Goal: Task Accomplishment & Management: Manage account settings

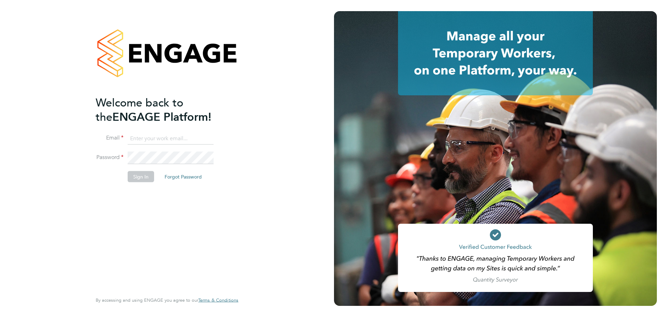
type input "andreeabortan@teamresourcing.co.uk"
drag, startPoint x: 175, startPoint y: 223, endPoint x: 142, endPoint y: 191, distance: 46.0
click at [175, 222] on div "Welcome back to the ENGAGE Platform! Email andreeabortan@teamresourcing.co.uk P…" at bounding box center [164, 193] width 136 height 196
click at [140, 179] on button "Sign In" at bounding box center [141, 176] width 26 height 11
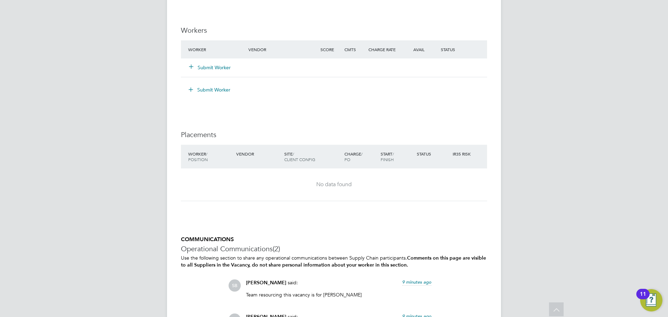
scroll to position [730, 0]
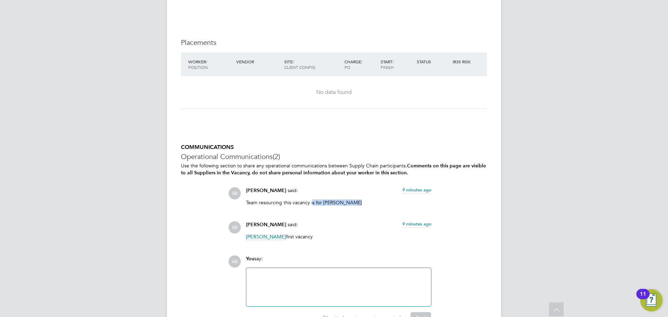
drag, startPoint x: 311, startPoint y: 202, endPoint x: 356, endPoint y: 201, distance: 44.9
click at [356, 201] on p "Team resourcing this vacancy is for George Howcroft" at bounding box center [338, 202] width 185 height 6
click at [310, 277] on div at bounding box center [338, 287] width 176 height 30
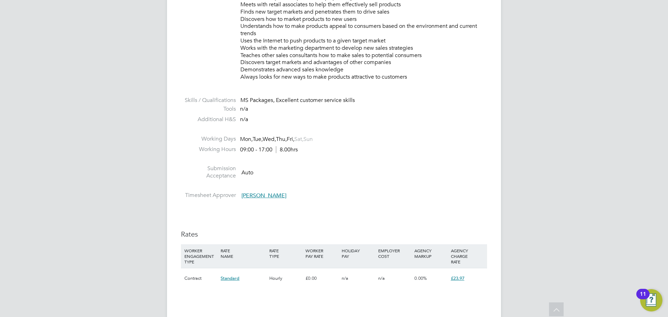
scroll to position [487, 0]
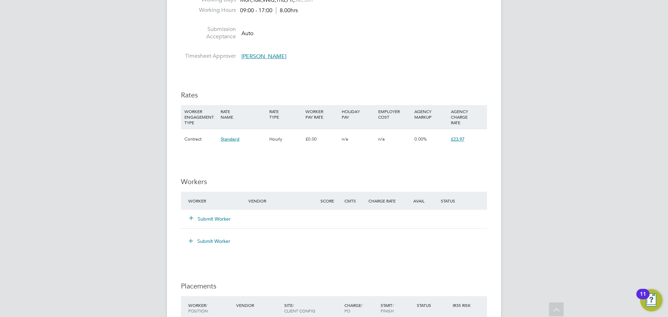
click at [209, 216] on button "Submit Worker" at bounding box center [210, 218] width 42 height 7
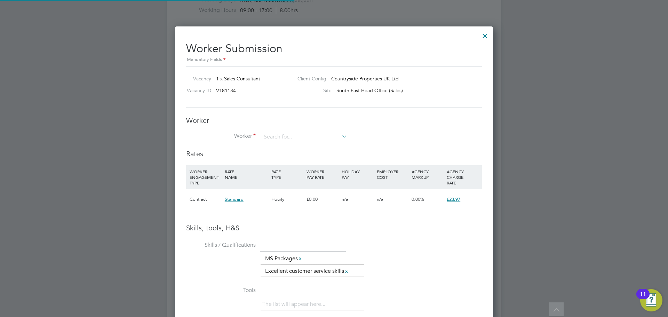
scroll to position [21, 47]
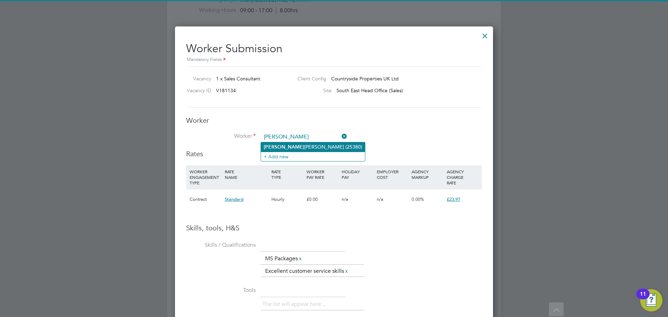
click at [279, 145] on b "George" at bounding box center [284, 147] width 40 height 6
type input "George Howcroft (25380)"
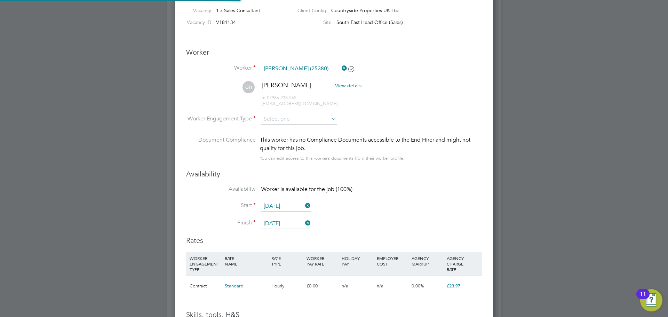
scroll to position [556, 0]
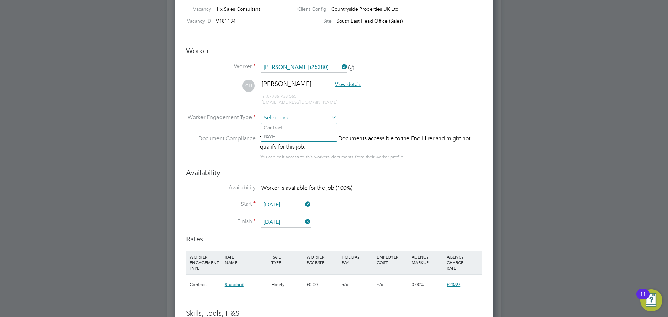
click at [286, 117] on input at bounding box center [298, 118] width 75 height 10
click at [281, 134] on li "PAYE" at bounding box center [299, 136] width 76 height 9
type input "PAYE"
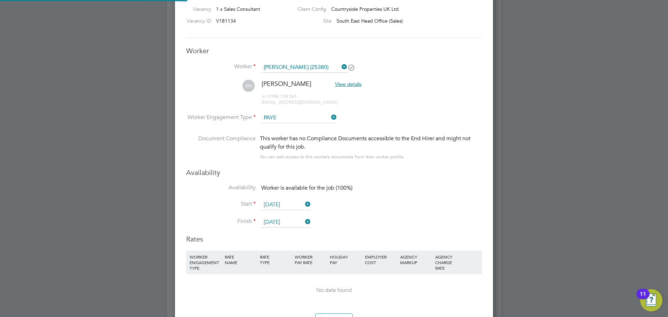
scroll to position [635, 318]
click at [274, 204] on input "[DATE]" at bounding box center [285, 205] width 49 height 10
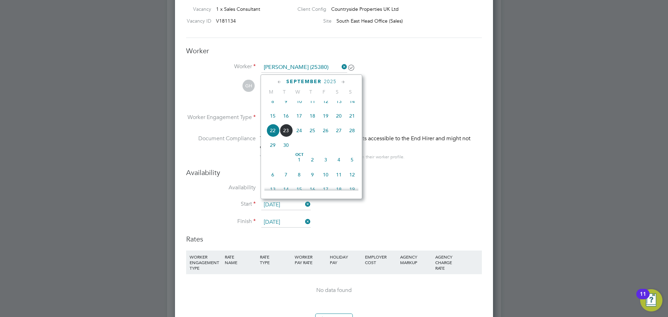
click at [274, 204] on input "22 Sep 2025" at bounding box center [285, 205] width 49 height 10
click at [273, 122] on span "15" at bounding box center [272, 115] width 13 height 13
type input "15 Sep 2025"
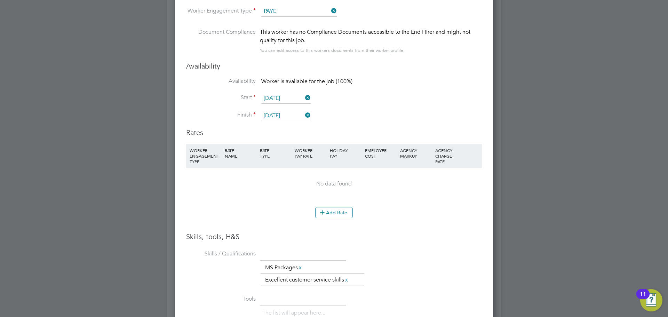
scroll to position [696, 0]
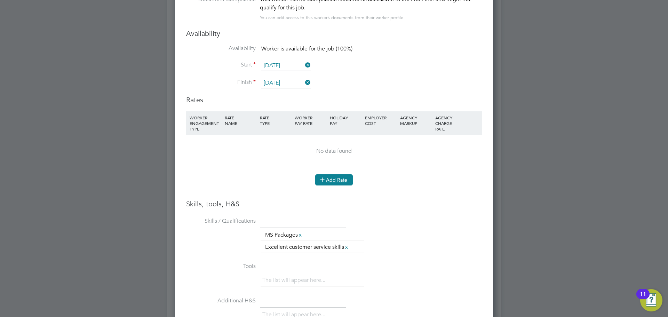
click at [339, 183] on button "Add Rate" at bounding box center [334, 179] width 38 height 11
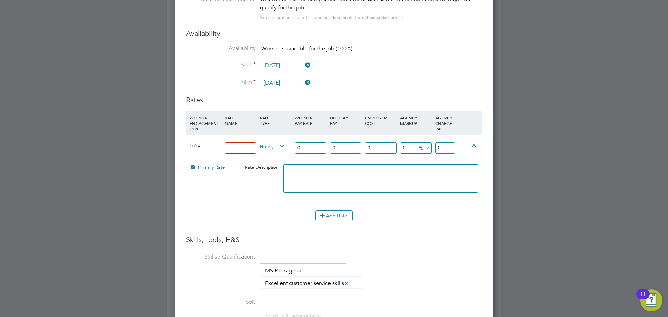
click at [244, 150] on input at bounding box center [241, 147] width 32 height 11
type input "14.90"
click at [265, 151] on li "HOURLY" at bounding box center [272, 154] width 30 height 9
drag, startPoint x: 306, startPoint y: 145, endPoint x: 289, endPoint y: 145, distance: 17.0
click at [289, 145] on div "PAYE 14.90 Hourly 0 0 n/a 0 n/a 0 0 % 0" at bounding box center [334, 148] width 296 height 26
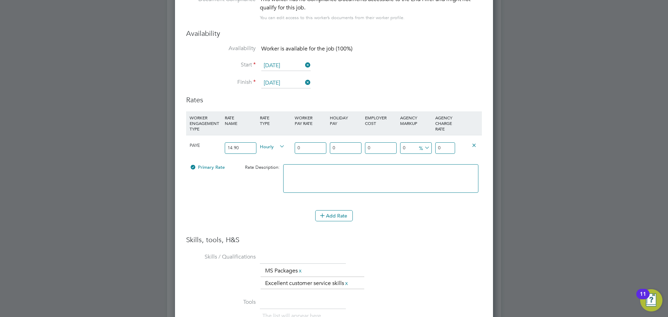
type input "1"
type input "14"
type input "14.9"
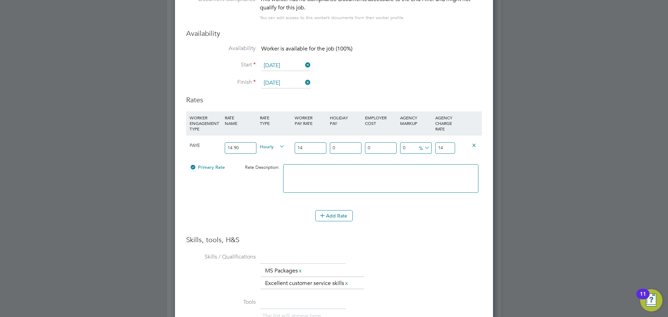
type input "14.9"
type input "14.90"
type input "1"
type input "15.049"
type input "12"
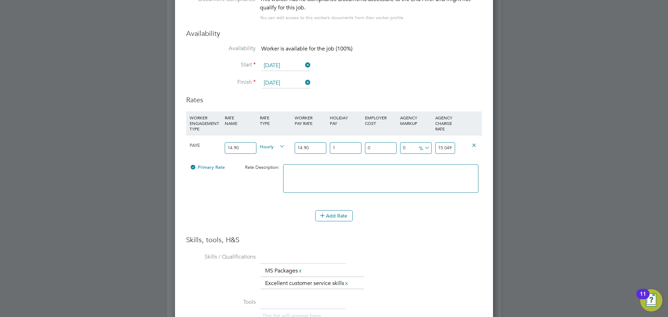
type input "16.688"
type input "12.07"
type input "16.69843"
type input "12.07"
type input "1"
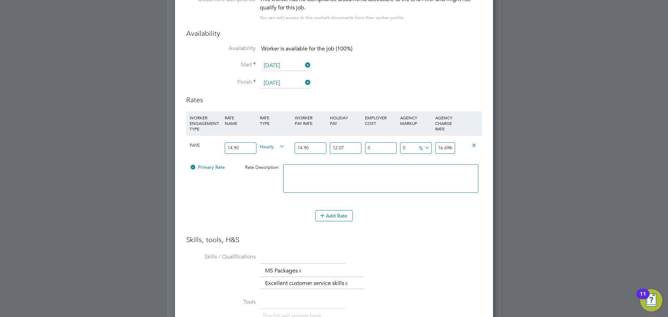
type input "16.8654143"
type input "18"
type input "19.7041474"
type input "18.5"
type input "19.78763955"
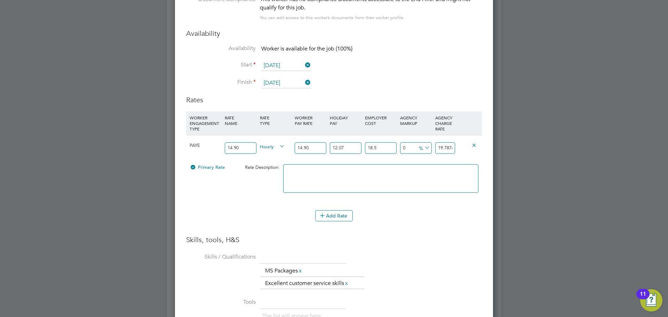
type input "18.5"
click at [423, 146] on icon at bounding box center [423, 148] width 0 height 10
click at [426, 167] on li "£" at bounding box center [424, 164] width 17 height 9
click at [450, 147] on input "19.78763955" at bounding box center [445, 147] width 20 height 11
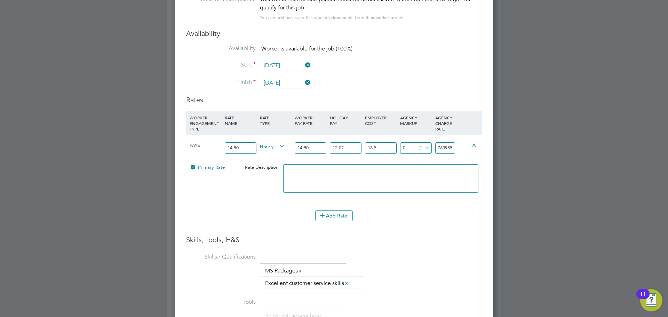
drag, startPoint x: 439, startPoint y: 146, endPoint x: 474, endPoint y: 145, distance: 35.9
click at [474, 145] on div "PAYE 14.90 Hourly 14.90 12.07 n/a 18.5 n/a 0 0 £ 19.78763955" at bounding box center [334, 148] width 296 height 26
type input "-17.78763955"
type input "2"
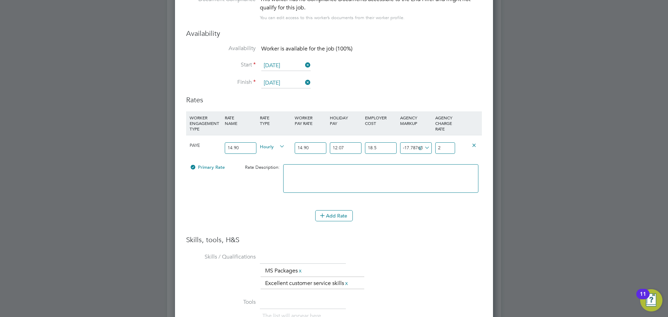
type input "3.21236045"
type input "23"
type input "4.11236045"
type input "23.9"
type input "4.18236045"
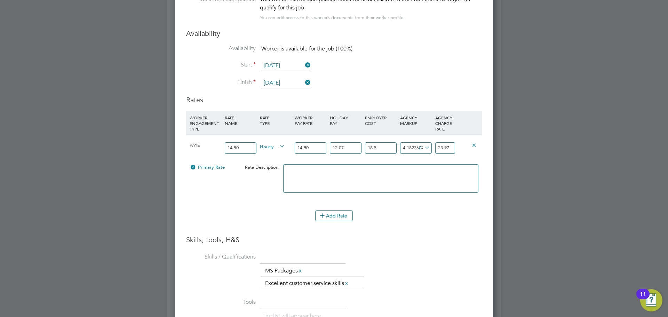
type input "23.97"
click at [389, 166] on textarea at bounding box center [380, 178] width 195 height 29
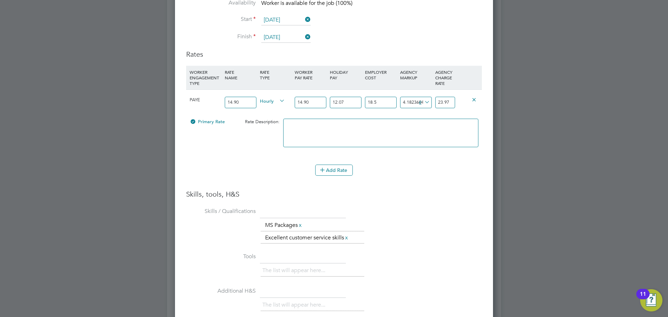
scroll to position [867, 0]
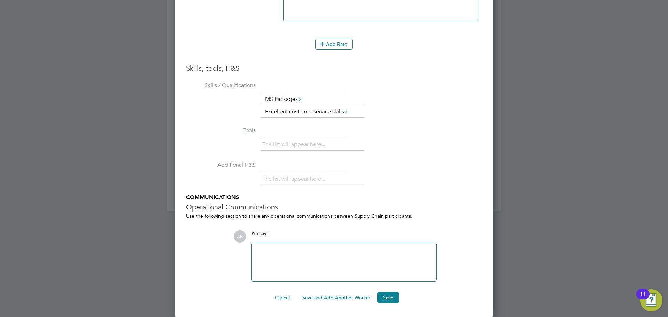
click at [297, 253] on div at bounding box center [344, 262] width 176 height 30
click at [389, 294] on button "Save" at bounding box center [388, 297] width 22 height 11
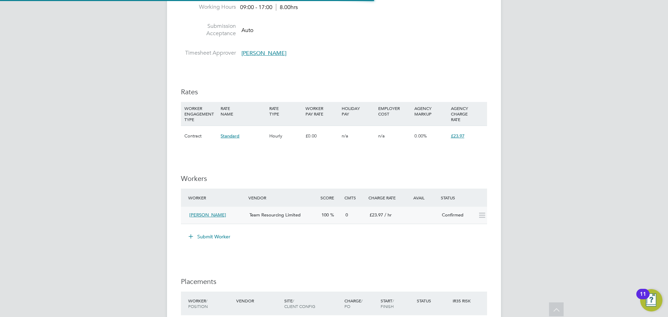
scroll to position [487, 0]
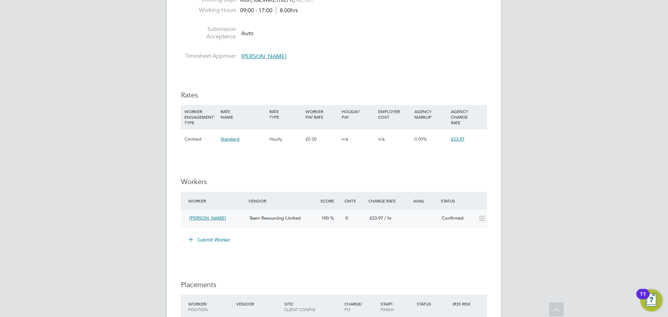
click at [481, 216] on icon at bounding box center [482, 219] width 9 height 6
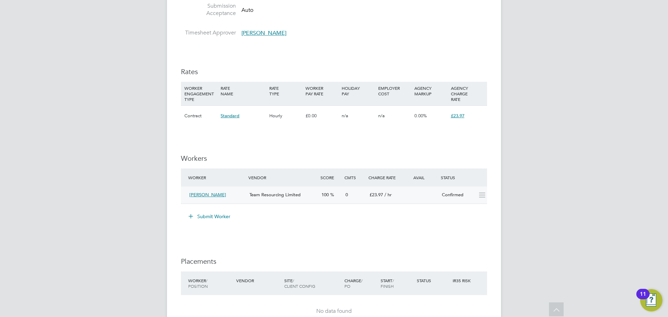
scroll to position [596, 0]
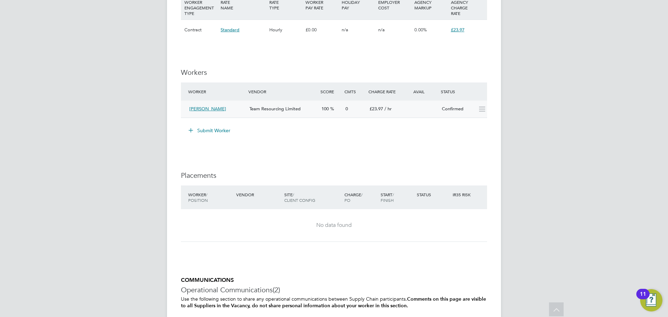
click at [448, 139] on li "Submit Worker" at bounding box center [334, 134] width 306 height 18
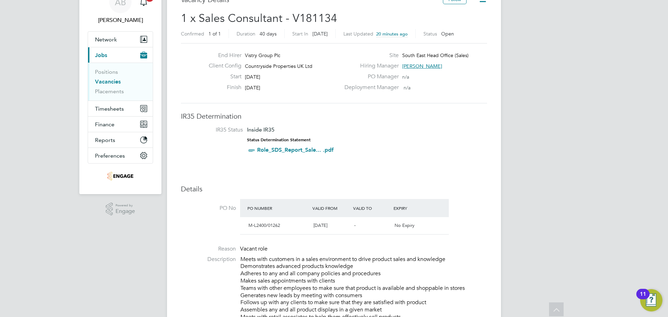
scroll to position [0, 0]
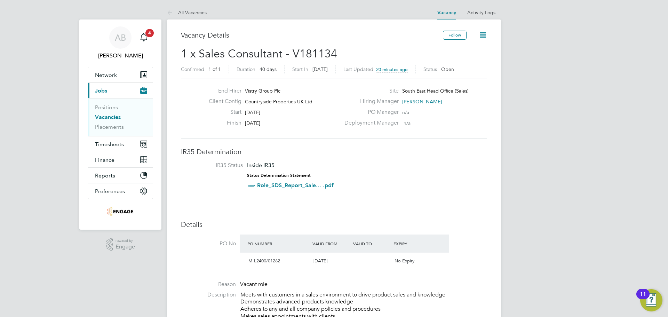
click at [485, 35] on icon at bounding box center [482, 35] width 9 height 9
click at [463, 59] on li "Update Status" at bounding box center [466, 61] width 40 height 10
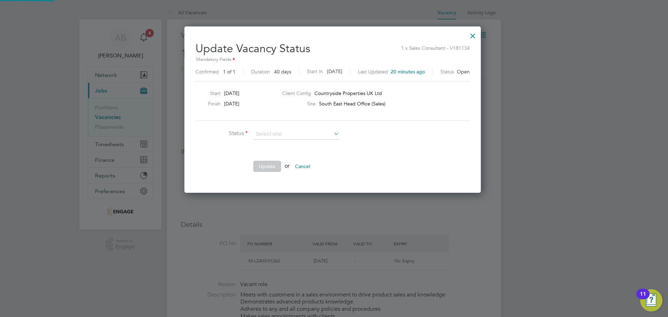
scroll to position [166, 299]
click at [412, 113] on div "Start 22 Sep 2025 Finish 31 Oct 2025 Client Config Countryside Properties UK Lt…" at bounding box center [332, 101] width 274 height 40
click at [475, 34] on div at bounding box center [472, 34] width 13 height 13
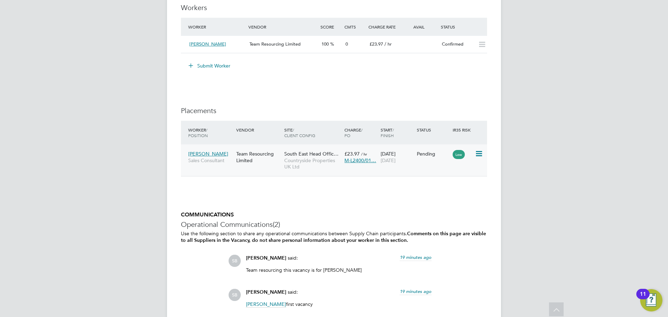
click at [478, 156] on icon at bounding box center [478, 154] width 7 height 8
click at [440, 194] on li "Start" at bounding box center [457, 197] width 49 height 10
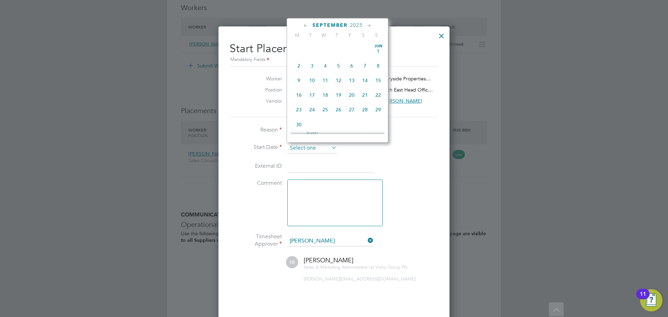
click at [316, 144] on input at bounding box center [311, 148] width 49 height 10
click at [300, 62] on span "15" at bounding box center [298, 59] width 13 height 13
type input "15 Sep 2025"
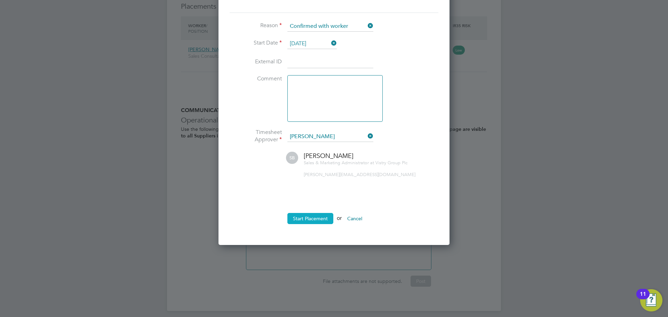
click at [314, 218] on button "Start Placement" at bounding box center [310, 218] width 46 height 11
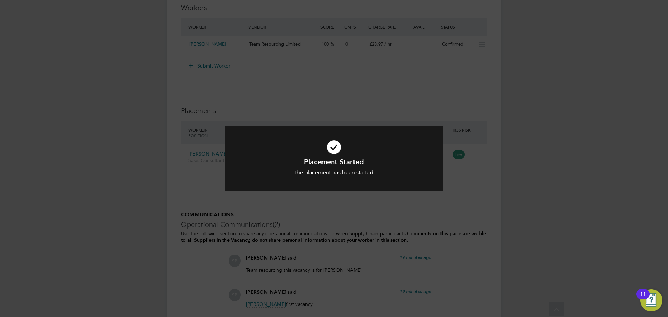
click at [460, 198] on div "Placement Started The placement has been started. Cancel Okay" at bounding box center [334, 158] width 668 height 317
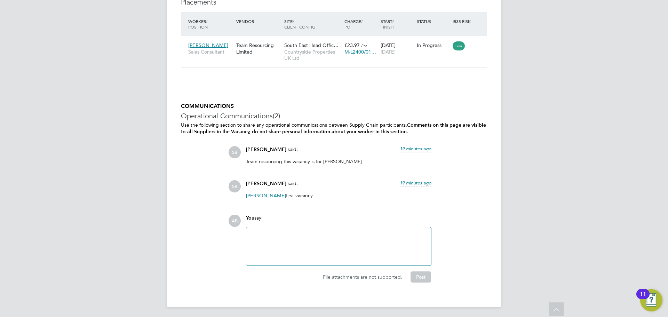
click at [310, 237] on div at bounding box center [338, 246] width 176 height 30
click at [305, 235] on div at bounding box center [338, 246] width 176 height 30
click at [425, 277] on button "Post" at bounding box center [420, 276] width 21 height 11
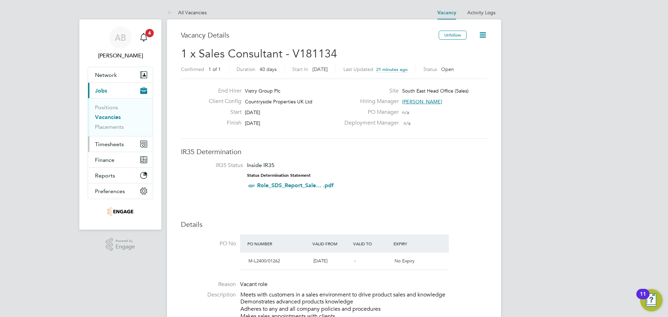
click at [120, 144] on span "Timesheets" at bounding box center [109, 144] width 29 height 7
click at [109, 144] on span "Timesheets" at bounding box center [109, 144] width 29 height 7
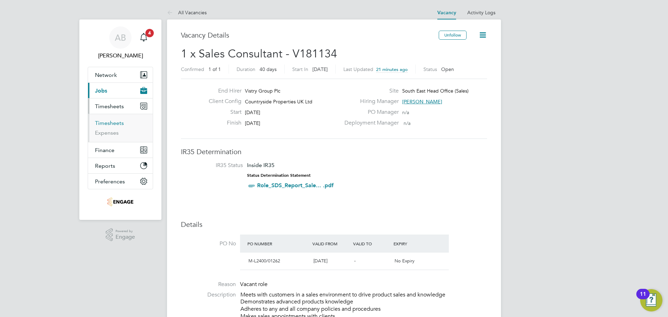
click at [110, 121] on link "Timesheets" at bounding box center [109, 123] width 29 height 7
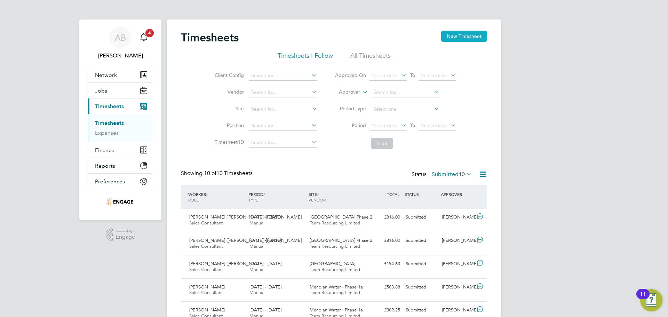
drag, startPoint x: 417, startPoint y: 64, endPoint x: 449, endPoint y: 34, distance: 44.5
click at [449, 34] on button "New Timesheet" at bounding box center [464, 36] width 46 height 11
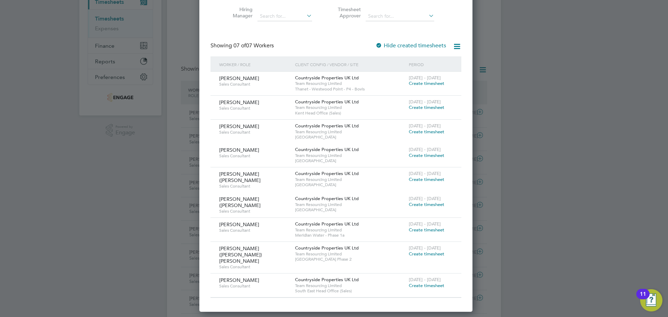
click at [427, 282] on span "Create timesheet" at bounding box center [426, 285] width 35 height 6
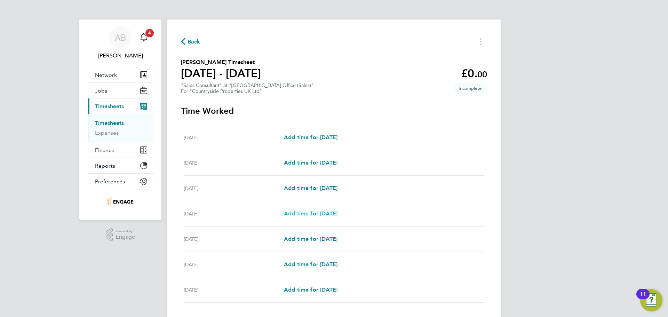
click at [319, 210] on span "Add time for Thu 18 Sep" at bounding box center [311, 213] width 54 height 7
select select "30"
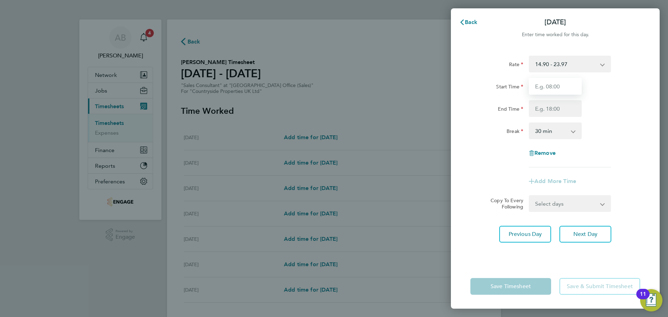
click at [551, 92] on input "Start Time" at bounding box center [555, 86] width 53 height 17
type input "09:30"
click at [550, 107] on input "End Time" at bounding box center [555, 108] width 53 height 17
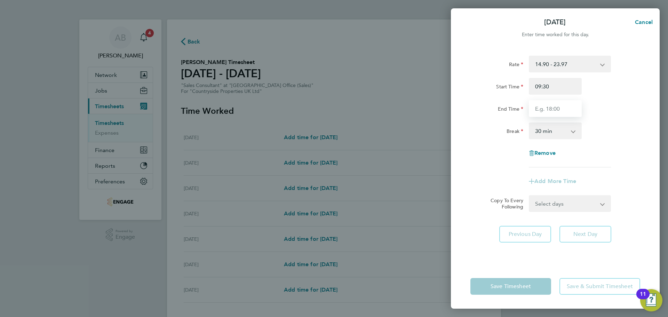
type input "17:00"
click at [548, 134] on select "0 min 15 min 30 min 45 min 60 min 75 min 90 min" at bounding box center [550, 130] width 43 height 15
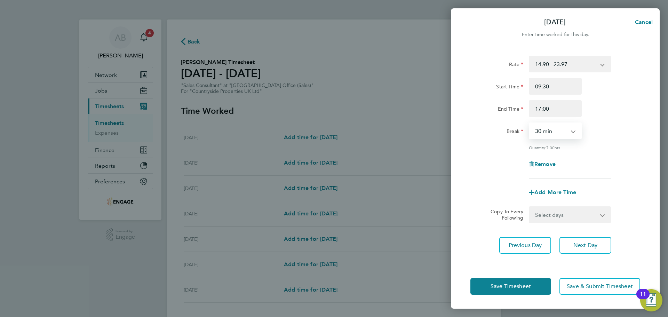
select select "0"
click at [529, 123] on select "0 min 15 min 30 min 45 min 60 min 75 min 90 min" at bounding box center [550, 130] width 43 height 15
click at [585, 243] on span "Next Day" at bounding box center [585, 245] width 24 height 7
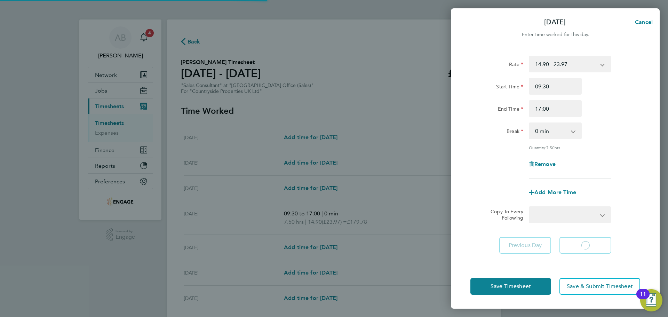
select select "30"
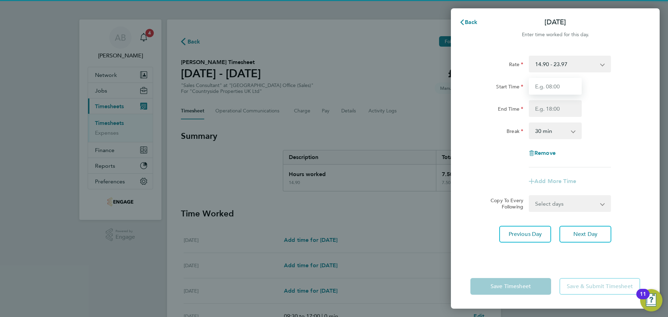
click at [554, 86] on input "Start Time" at bounding box center [555, 86] width 53 height 17
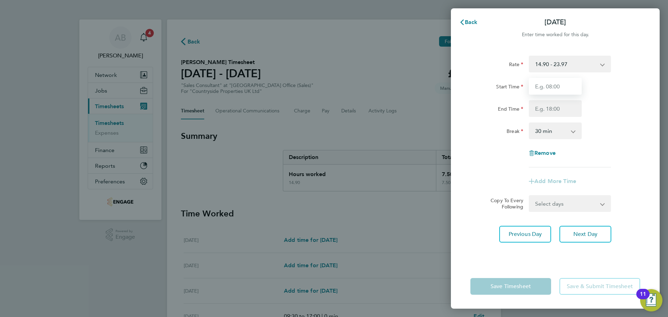
type input "09:30"
click at [556, 107] on input "End Time" at bounding box center [555, 108] width 53 height 17
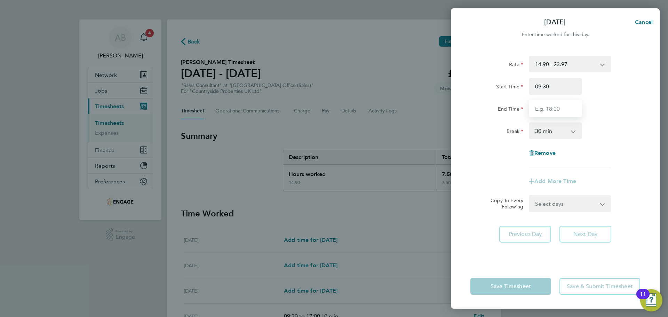
type input "17:00"
click at [556, 133] on select "0 min 15 min 30 min 45 min 60 min 75 min 90 min" at bounding box center [550, 130] width 43 height 15
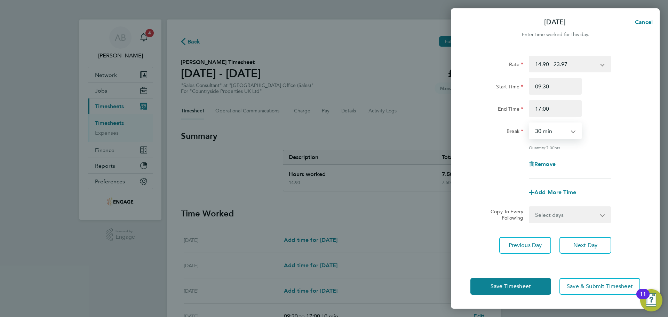
select select "0"
click at [529, 123] on select "0 min 15 min 30 min 45 min 60 min 75 min 90 min" at bounding box center [550, 130] width 43 height 15
click at [583, 241] on button "Next Day" at bounding box center [585, 245] width 52 height 17
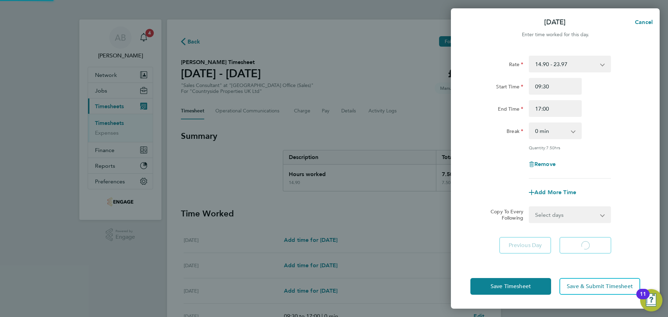
select select "30"
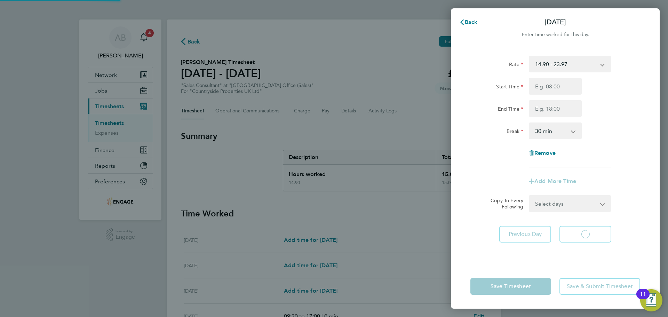
select select "30"
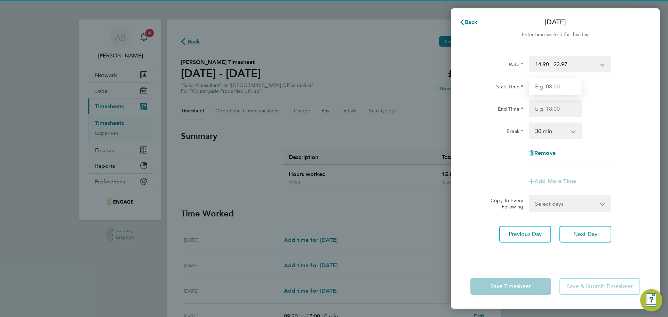
click at [552, 88] on input "Start Time" at bounding box center [555, 86] width 53 height 17
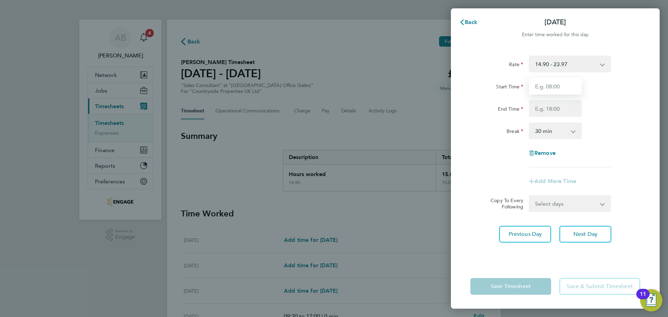
type input "09:30"
click at [559, 105] on input "End Time" at bounding box center [555, 108] width 53 height 17
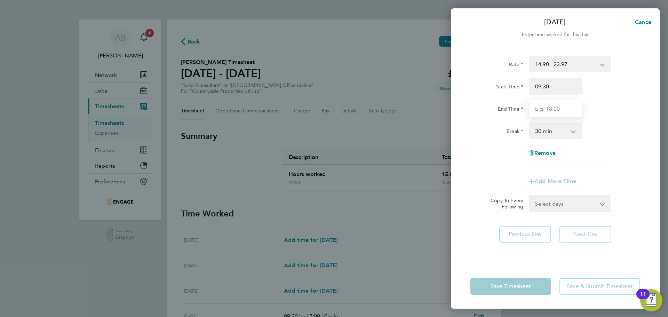
type input "17:00"
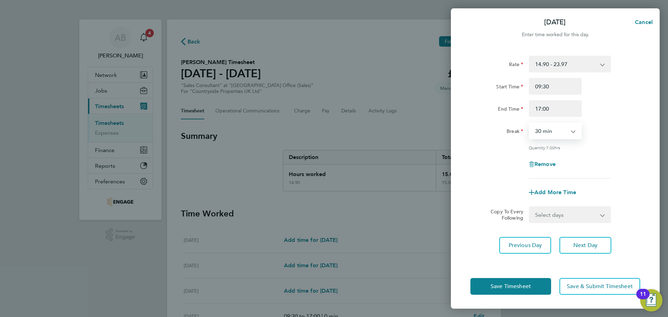
click at [559, 136] on select "0 min 15 min 30 min 45 min 60 min 75 min 90 min" at bounding box center [550, 130] width 43 height 15
select select "0"
click at [529, 123] on select "0 min 15 min 30 min 45 min 60 min 75 min 90 min" at bounding box center [550, 130] width 43 height 15
click at [585, 244] on span "Next Day" at bounding box center [585, 245] width 24 height 7
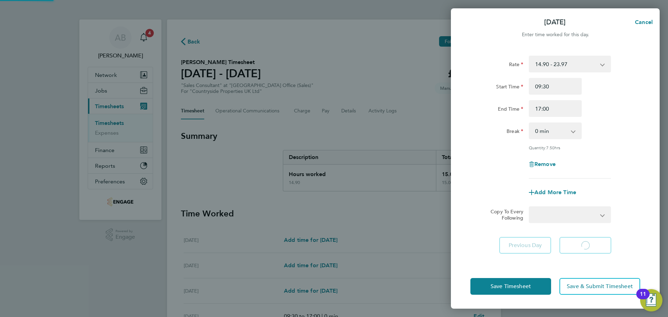
select select "30"
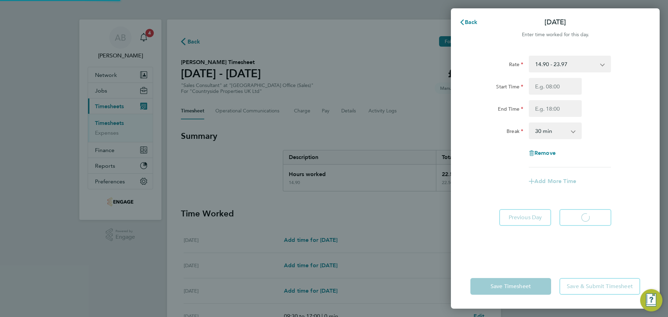
select select "30"
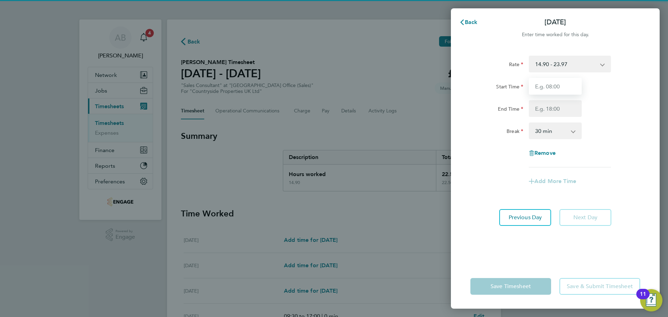
click at [555, 88] on input "Start Time" at bounding box center [555, 86] width 53 height 17
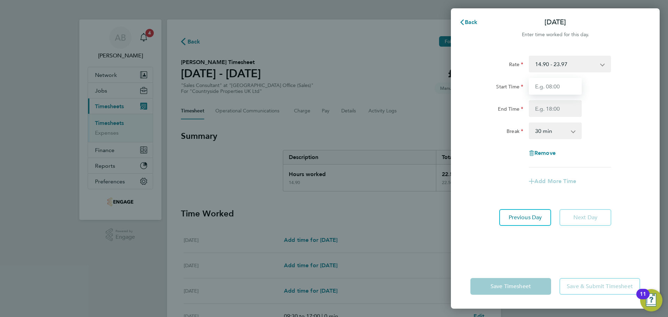
type input "09:30"
click at [565, 106] on input "End Time" at bounding box center [555, 108] width 53 height 17
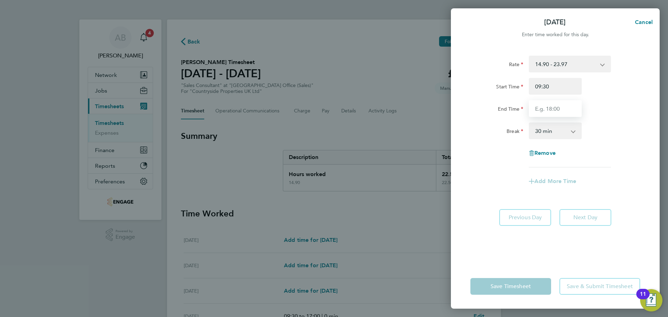
type input "17:00"
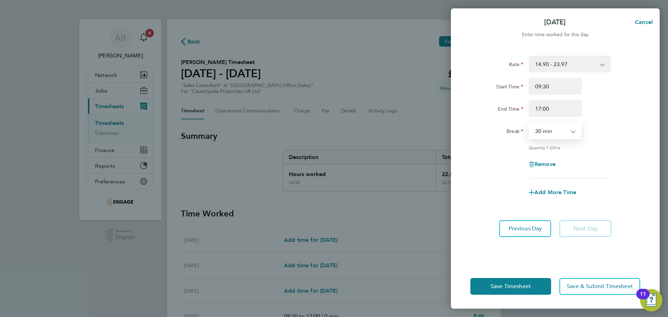
click at [562, 133] on select "0 min 15 min 30 min 45 min 60 min 75 min 90 min" at bounding box center [550, 130] width 43 height 15
select select "0"
click at [529, 123] on select "0 min 15 min 30 min 45 min 60 min 75 min 90 min" at bounding box center [550, 130] width 43 height 15
click at [524, 288] on span "Save Timesheet" at bounding box center [510, 286] width 40 height 7
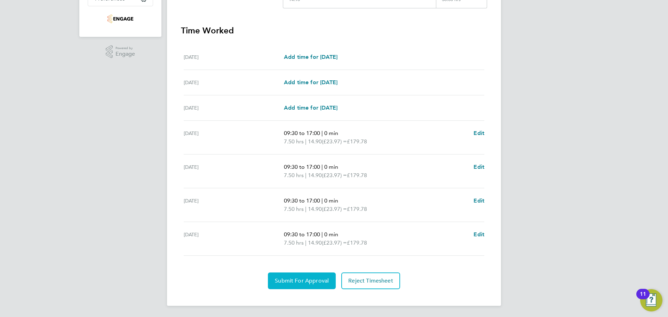
click at [318, 284] on button "Submit For Approval" at bounding box center [302, 280] width 68 height 17
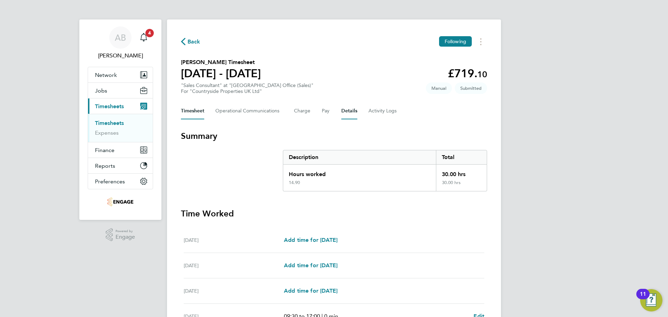
click at [348, 112] on button "Details" at bounding box center [349, 111] width 16 height 17
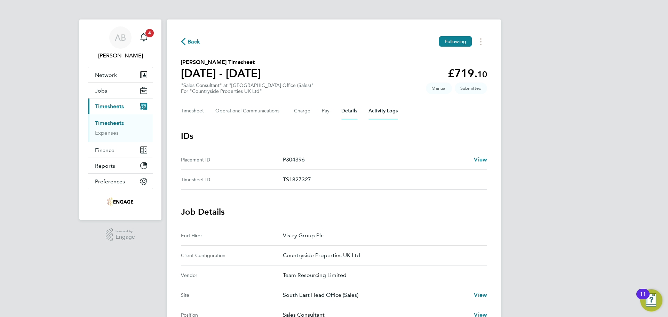
click at [382, 108] on Logs-tab "Activity Logs" at bounding box center [382, 111] width 29 height 17
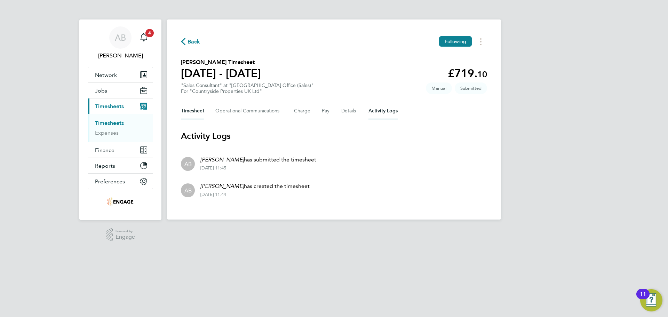
click at [198, 110] on button "Timesheet" at bounding box center [192, 111] width 23 height 17
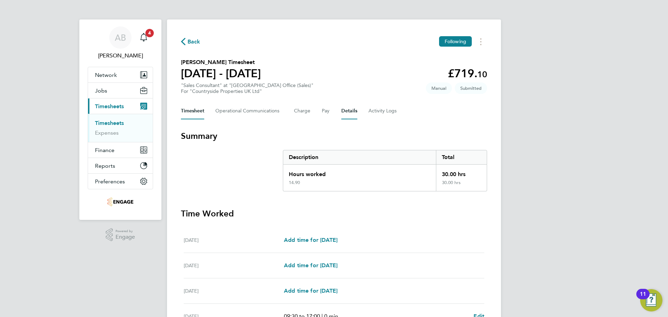
click at [344, 109] on button "Details" at bounding box center [349, 111] width 16 height 17
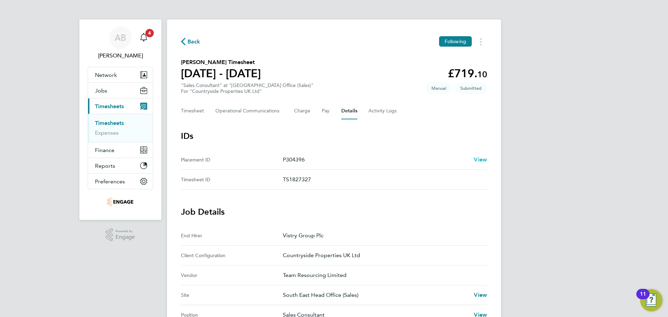
click at [476, 159] on span "View" at bounding box center [480, 159] width 13 height 7
click at [189, 39] on span "Back" at bounding box center [193, 42] width 13 height 8
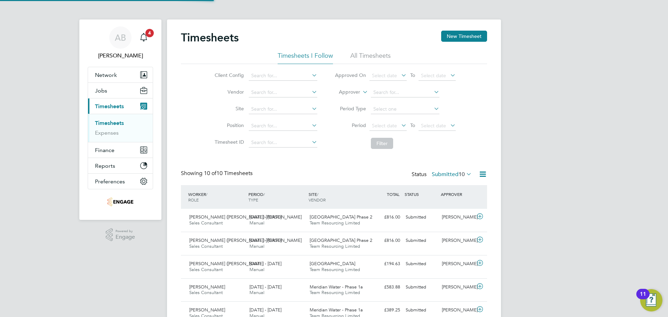
scroll to position [18, 61]
click at [463, 33] on button "New Timesheet" at bounding box center [464, 36] width 46 height 11
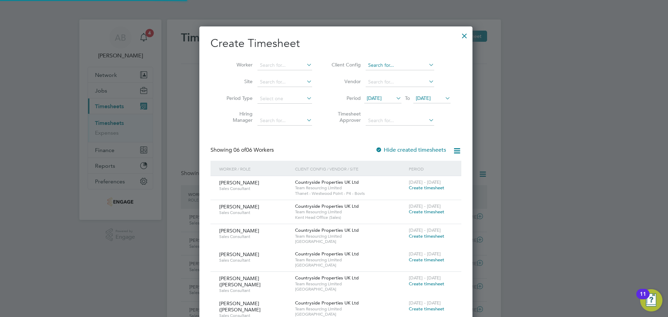
scroll to position [355, 269]
click at [425, 188] on span "Create timesheet" at bounding box center [426, 188] width 35 height 6
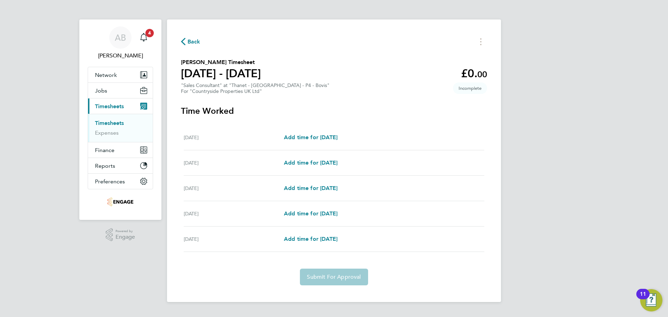
click at [185, 38] on icon "button" at bounding box center [183, 41] width 5 height 7
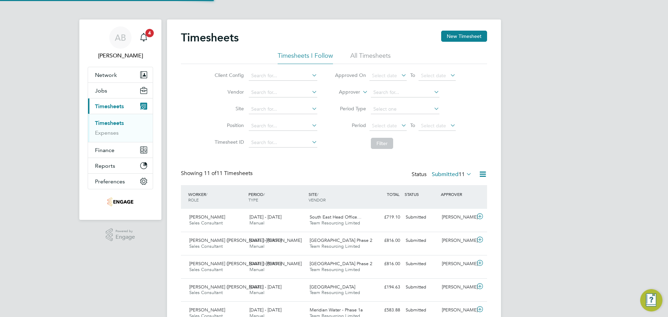
scroll to position [18, 61]
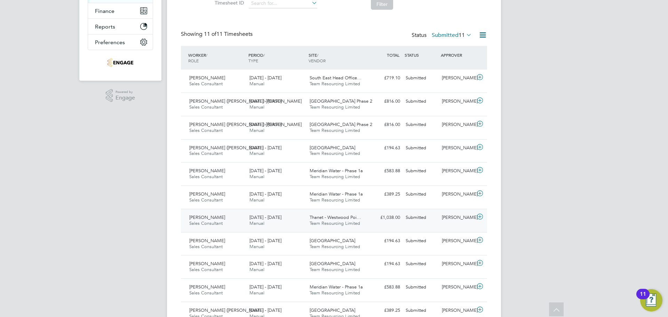
click at [475, 219] on icon at bounding box center [479, 217] width 9 height 6
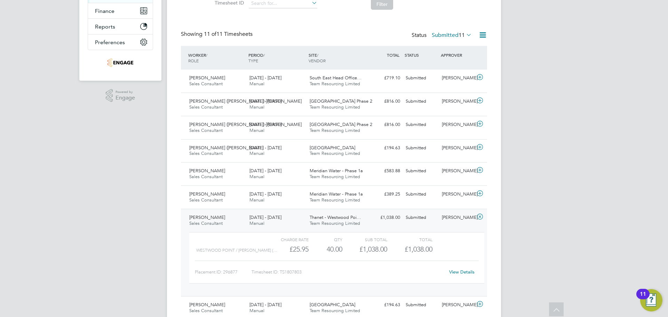
click at [462, 269] on div "View Details" at bounding box center [461, 271] width 34 height 11
click at [462, 270] on link "View Details" at bounding box center [461, 272] width 25 height 6
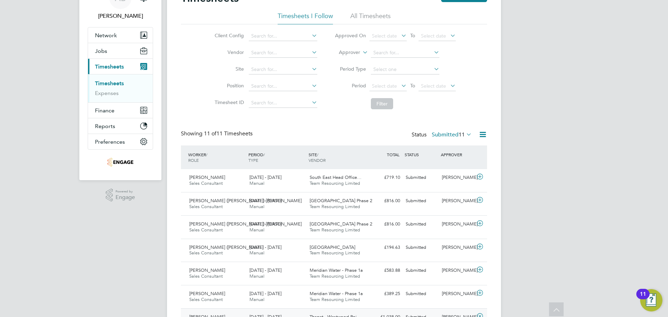
scroll to position [0, 0]
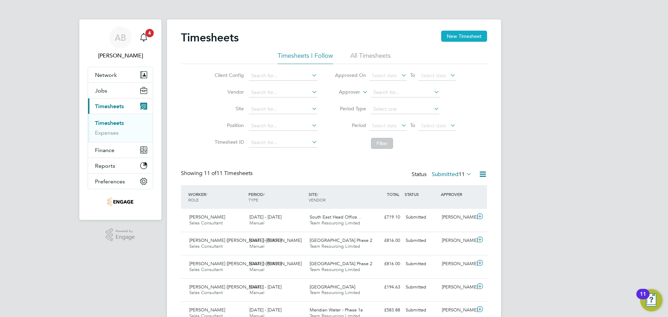
click at [455, 37] on button "New Timesheet" at bounding box center [464, 36] width 46 height 11
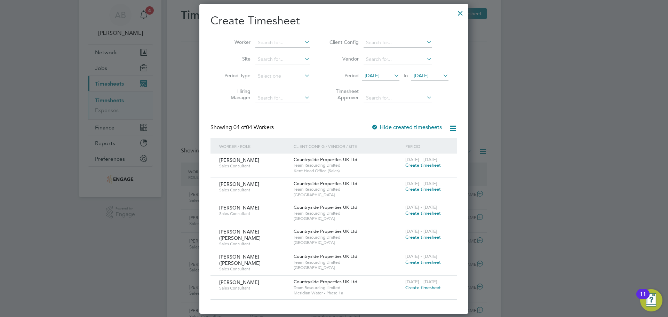
scroll to position [35, 0]
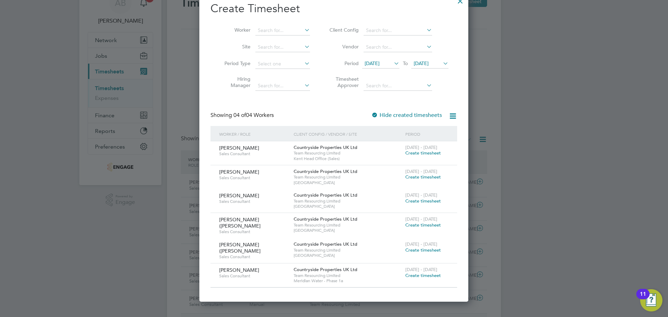
click at [441, 62] on icon at bounding box center [441, 63] width 0 height 10
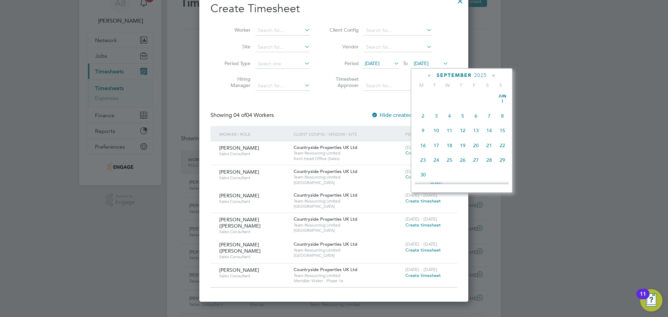
scroll to position [241, 0]
click at [505, 131] on span "21" at bounding box center [502, 124] width 13 height 13
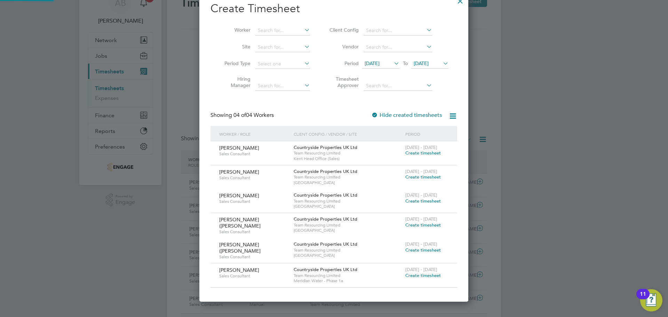
scroll to position [307, 269]
click at [271, 34] on input at bounding box center [282, 31] width 55 height 10
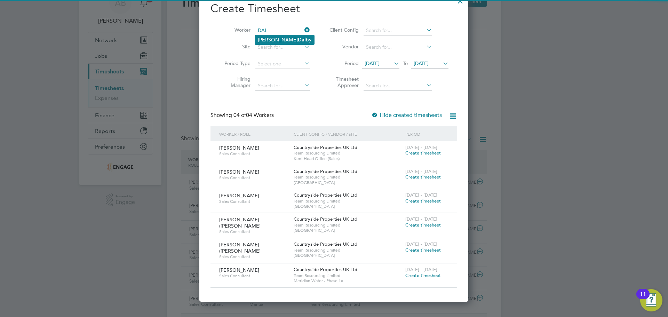
click at [271, 36] on li "Karen Dal by" at bounding box center [284, 39] width 59 height 9
type input "[PERSON_NAME]"
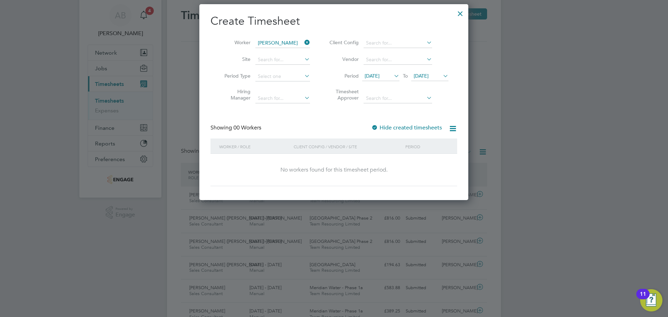
scroll to position [0, 0]
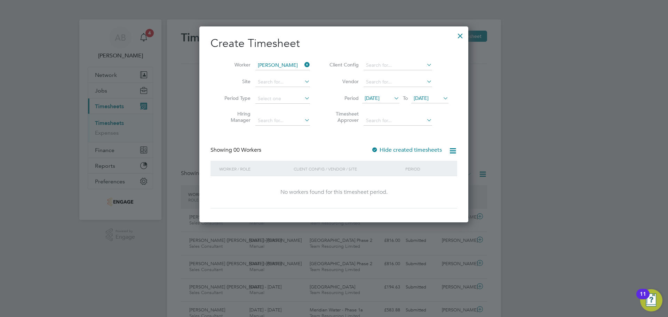
click at [460, 35] on div at bounding box center [460, 34] width 13 height 13
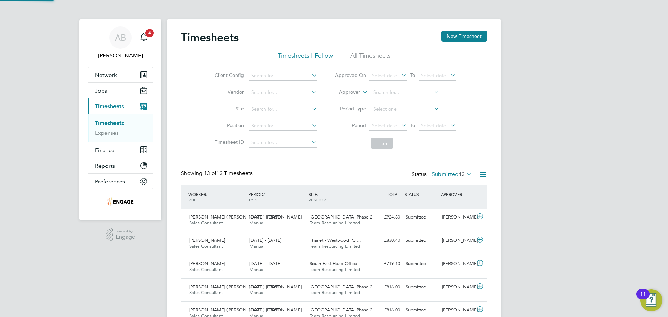
scroll to position [18, 61]
click at [465, 35] on button "New Timesheet" at bounding box center [464, 36] width 46 height 11
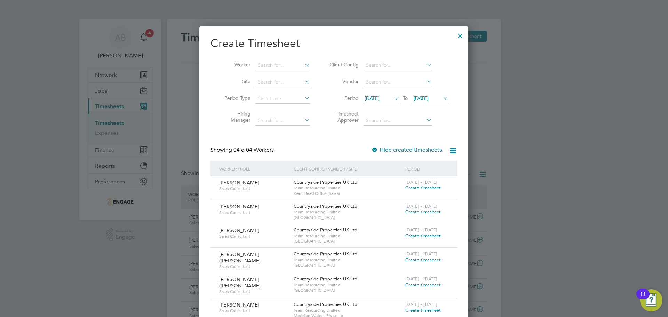
click at [432, 95] on span "16 Sep 2025" at bounding box center [429, 98] width 37 height 9
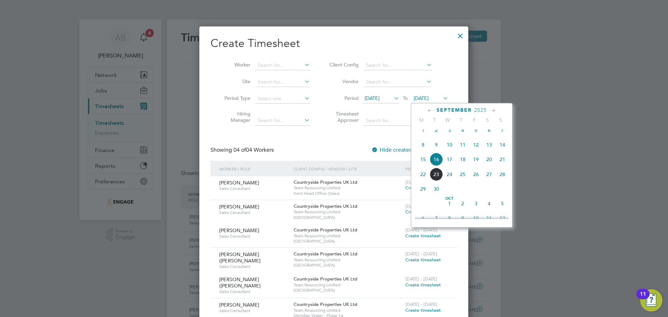
click at [504, 164] on span "21" at bounding box center [502, 159] width 13 height 13
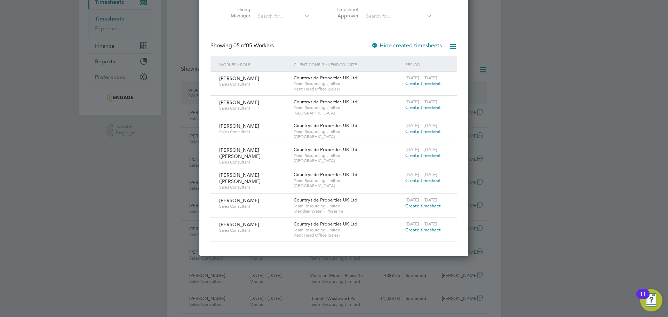
click at [425, 227] on span "Create timesheet" at bounding box center [422, 230] width 35 height 6
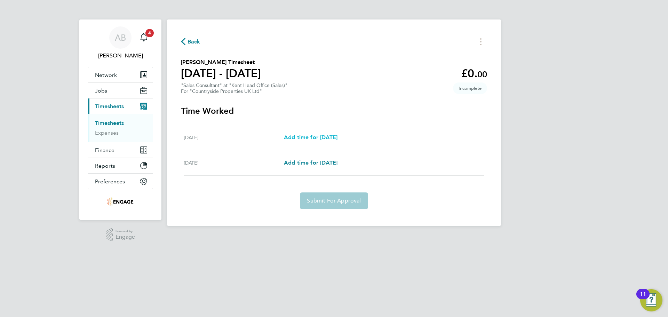
click at [319, 137] on span "Add time for Fri 19 Sep" at bounding box center [311, 137] width 54 height 7
select select "30"
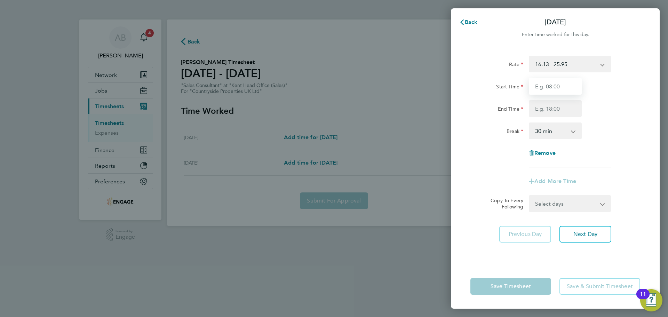
click at [559, 87] on input "Start Time" at bounding box center [555, 86] width 53 height 17
type input "09:30"
click at [548, 107] on input "End Time" at bounding box center [555, 108] width 53 height 17
type input "17:30"
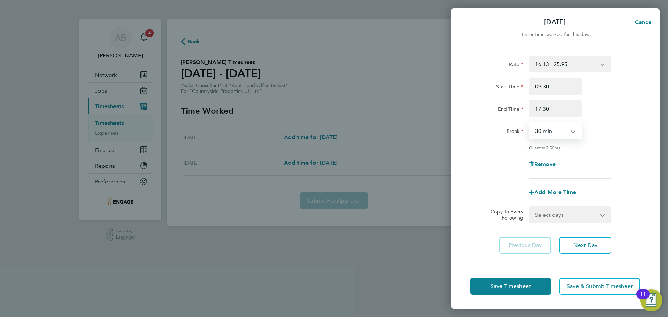
click at [544, 130] on select "0 min 15 min 30 min 45 min 60 min 75 min 90 min" at bounding box center [550, 130] width 43 height 15
select select "0"
click at [529, 123] on select "0 min 15 min 30 min 45 min 60 min 75 min 90 min" at bounding box center [550, 130] width 43 height 15
click at [591, 249] on button "Next Day" at bounding box center [585, 245] width 52 height 17
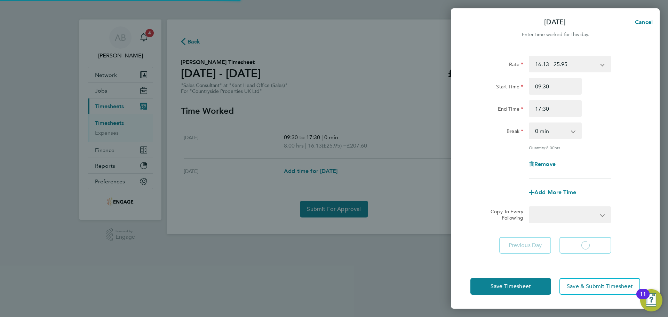
select select "30"
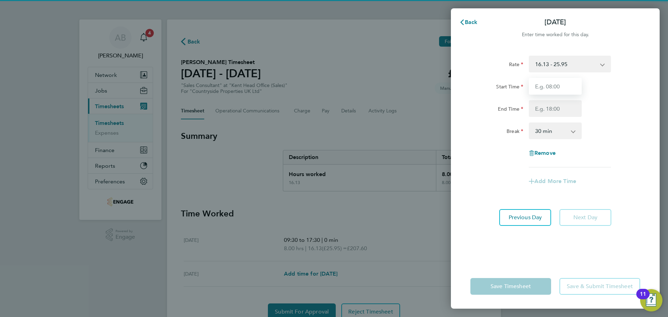
click at [554, 88] on input "Start Time" at bounding box center [555, 86] width 53 height 17
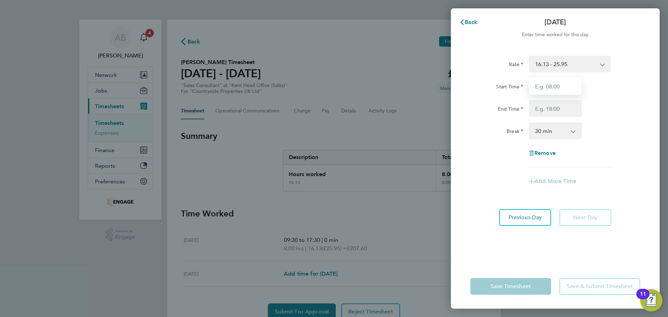
type input "09:30"
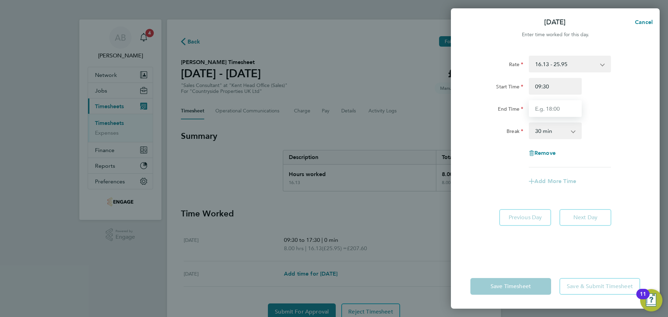
click at [554, 105] on input "End Time" at bounding box center [555, 108] width 53 height 17
type input "17:30"
click at [555, 132] on select "0 min 15 min 30 min 45 min 60 min 75 min 90 min" at bounding box center [550, 130] width 43 height 15
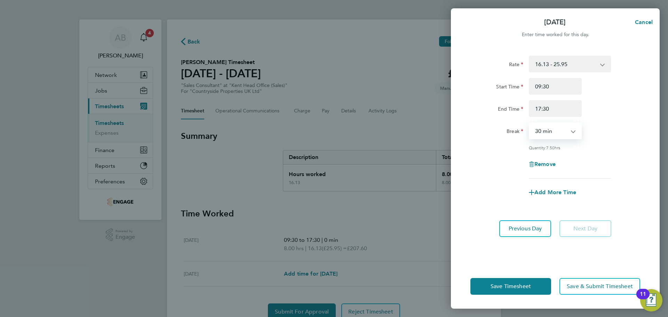
select select "0"
click at [529, 123] on select "0 min 15 min 30 min 45 min 60 min 75 min 90 min" at bounding box center [550, 130] width 43 height 15
click at [517, 282] on button "Save Timesheet" at bounding box center [510, 286] width 81 height 17
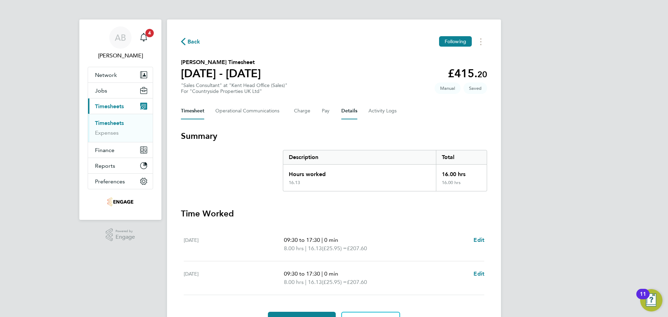
click at [351, 112] on button "Details" at bounding box center [349, 111] width 16 height 17
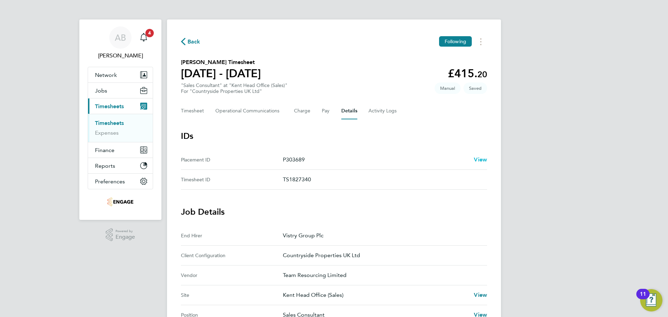
click at [481, 160] on span "View" at bounding box center [480, 159] width 13 height 7
click at [188, 107] on button "Timesheet" at bounding box center [192, 111] width 23 height 17
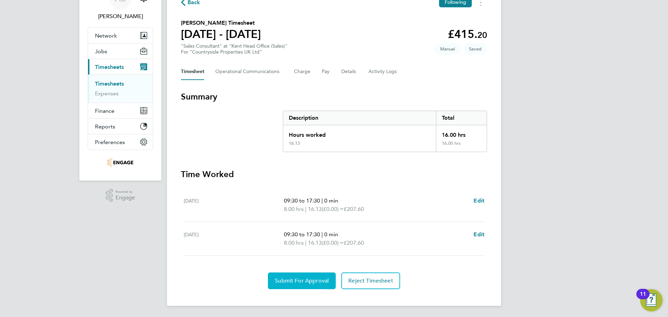
click at [306, 280] on span "Submit For Approval" at bounding box center [302, 280] width 54 height 7
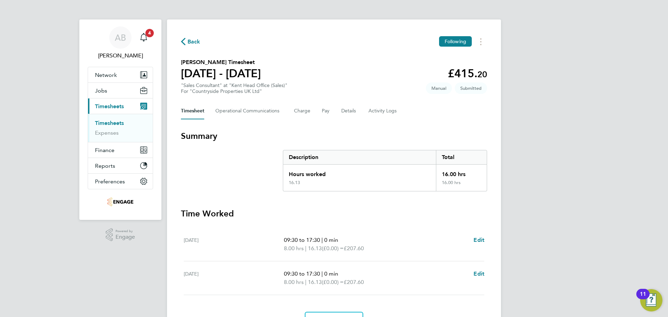
click at [186, 40] on span "Back" at bounding box center [190, 41] width 19 height 7
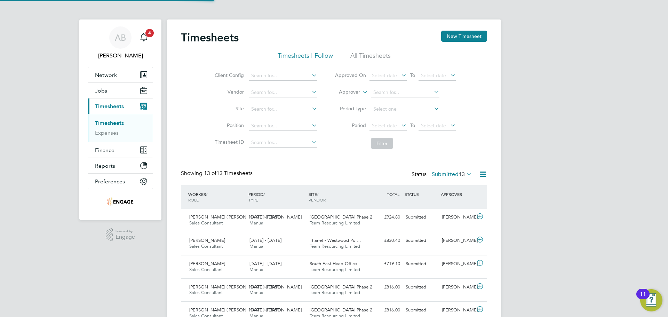
scroll to position [18, 61]
click at [460, 38] on button "New Timesheet" at bounding box center [464, 36] width 46 height 11
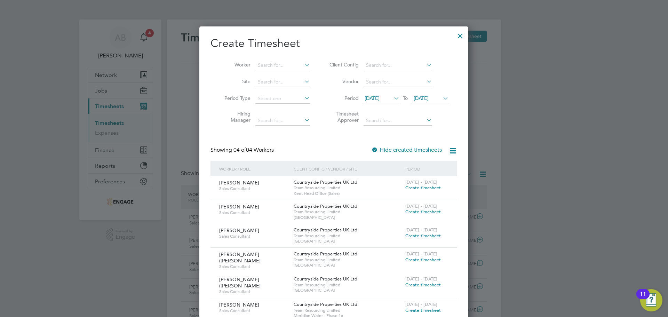
click at [424, 189] on span "Create timesheet" at bounding box center [422, 188] width 35 height 6
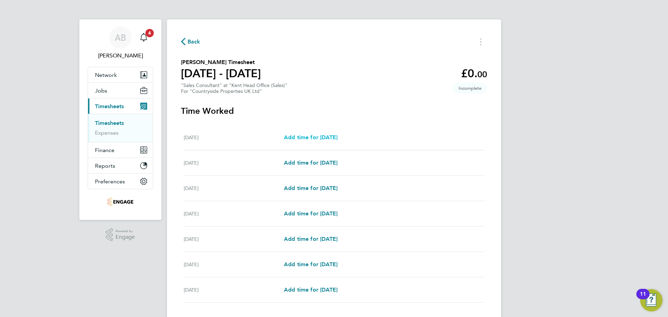
click at [305, 138] on span "Add time for Mon 15 Sep" at bounding box center [311, 137] width 54 height 7
select select "30"
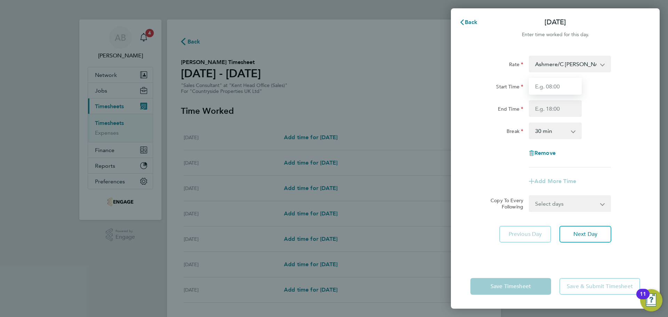
click at [552, 86] on input "Start Time" at bounding box center [555, 86] width 53 height 17
type input "09:30"
click at [557, 113] on input "End Time" at bounding box center [555, 108] width 53 height 17
click at [539, 108] on input "17:30" at bounding box center [555, 108] width 53 height 17
type input "13:30"
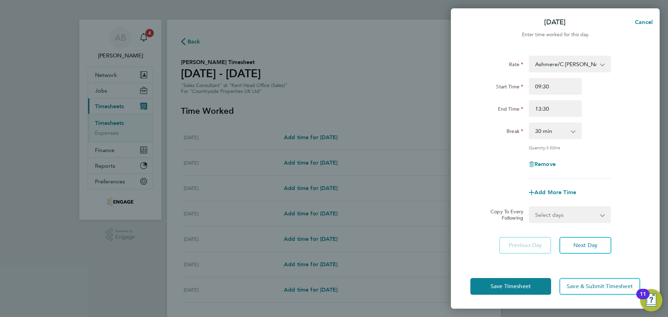
click at [625, 112] on div "End Time 13:30" at bounding box center [554, 108] width 175 height 17
click at [572, 129] on select "0 min 15 min 30 min 45 min 60 min 75 min 90 min" at bounding box center [550, 130] width 43 height 15
select select "0"
click at [529, 123] on select "0 min 15 min 30 min 45 min 60 min 75 min 90 min" at bounding box center [550, 130] width 43 height 15
click at [526, 285] on span "Save Timesheet" at bounding box center [510, 286] width 40 height 7
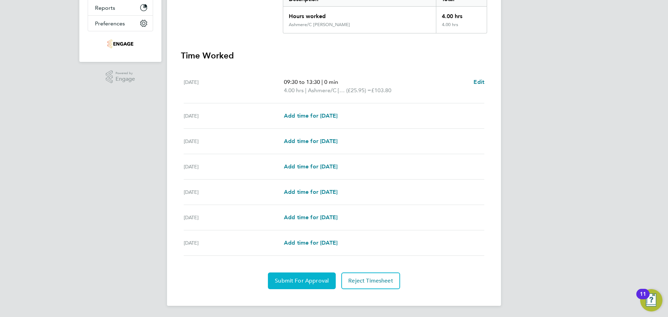
click at [312, 280] on span "Submit For Approval" at bounding box center [302, 280] width 54 height 7
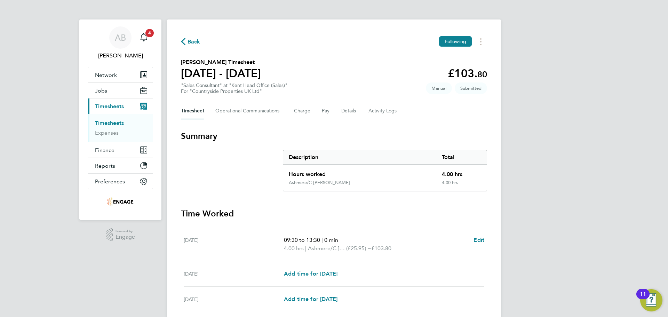
click at [190, 39] on span "Back" at bounding box center [193, 42] width 13 height 8
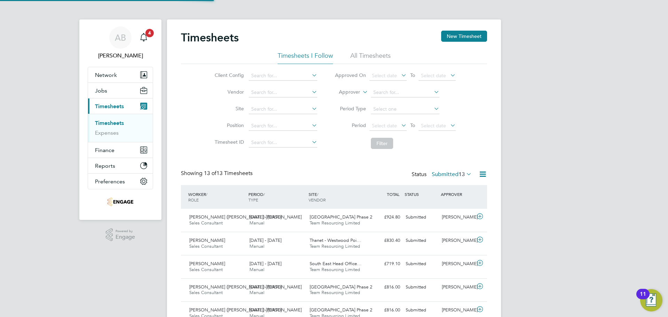
scroll to position [18, 61]
click at [462, 37] on button "New Timesheet" at bounding box center [464, 36] width 46 height 11
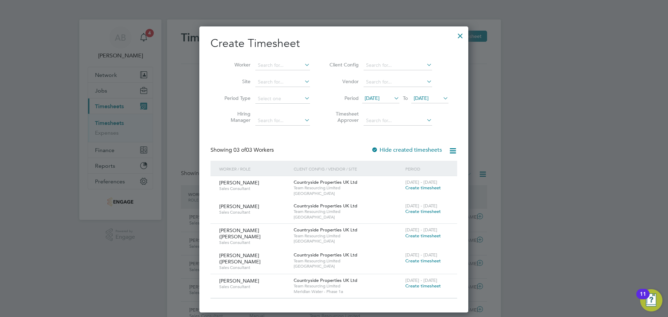
click at [441, 94] on icon at bounding box center [441, 98] width 0 height 10
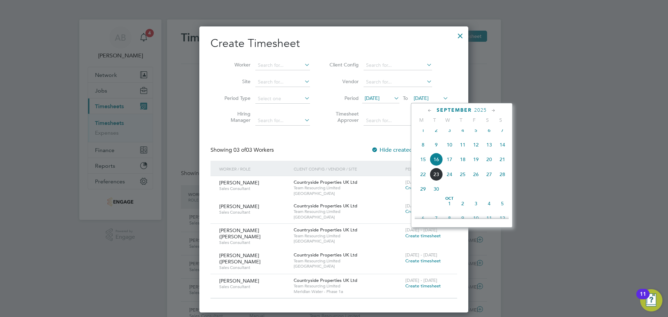
click at [505, 163] on span "21" at bounding box center [502, 159] width 13 height 13
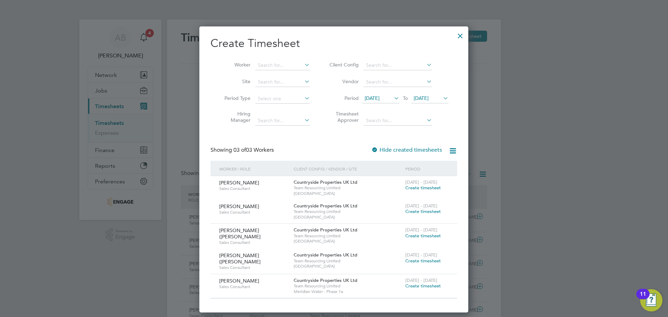
click at [231, 278] on span "Charles Lyons" at bounding box center [239, 281] width 40 height 6
click at [318, 284] on span "Team Resourcing Limited" at bounding box center [348, 286] width 108 height 6
click at [458, 38] on div at bounding box center [460, 34] width 13 height 13
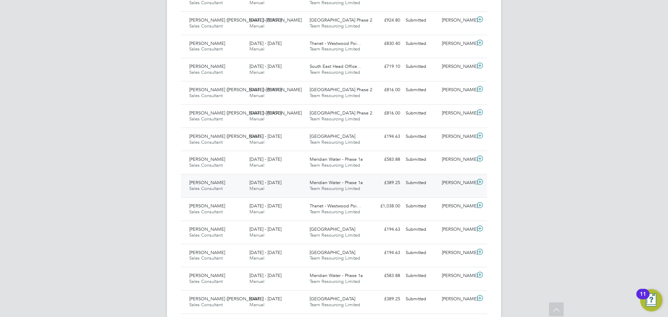
click at [249, 180] on div "18 - 24 Aug 2025 Manual" at bounding box center [277, 185] width 60 height 17
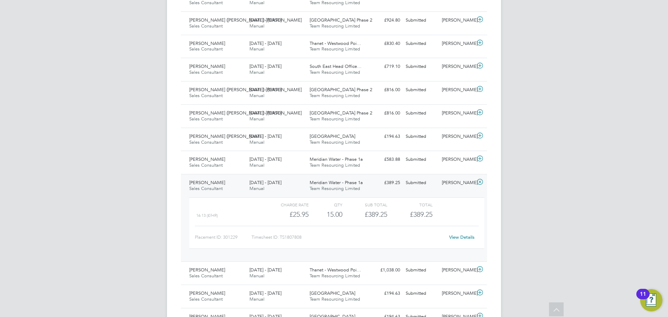
click at [458, 238] on link "View Details" at bounding box center [461, 237] width 25 height 6
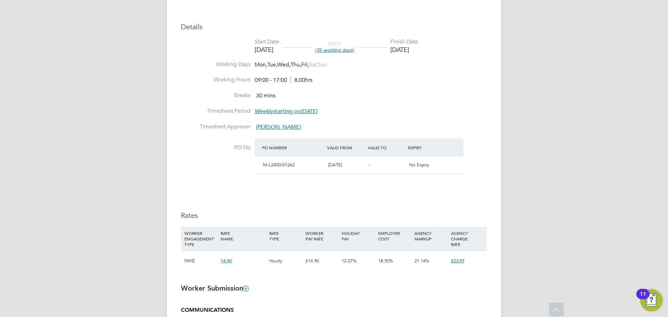
scroll to position [278, 0]
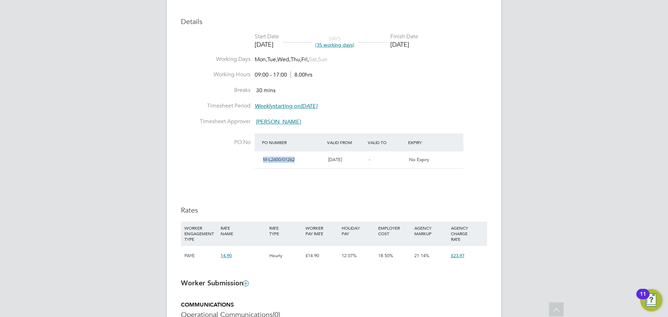
drag, startPoint x: 263, startPoint y: 159, endPoint x: 296, endPoint y: 159, distance: 33.7
click at [296, 159] on div "M-L2400/01262" at bounding box center [292, 159] width 65 height 11
copy span "M-L2400/01262"
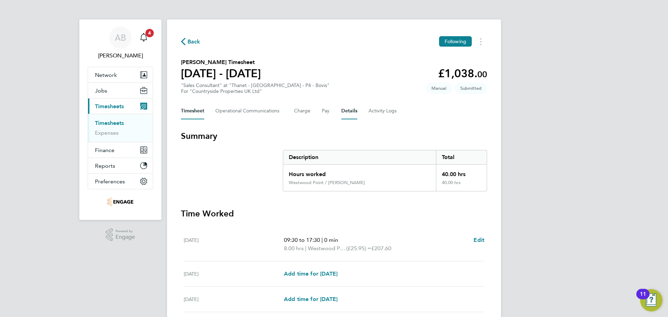
click at [348, 109] on button "Details" at bounding box center [349, 111] width 16 height 17
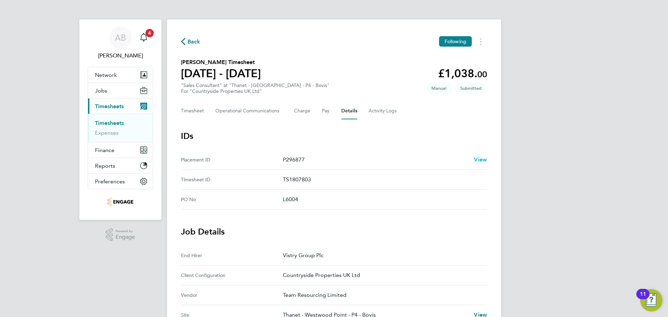
click at [485, 156] on span "View" at bounding box center [480, 159] width 13 height 7
click at [179, 41] on div "Back Following [PERSON_NAME] Timesheet [DATE] - [DATE] £1,038. 00 "Sales Consul…" at bounding box center [334, 284] width 334 height 530
click at [185, 40] on icon "button" at bounding box center [183, 41] width 5 height 7
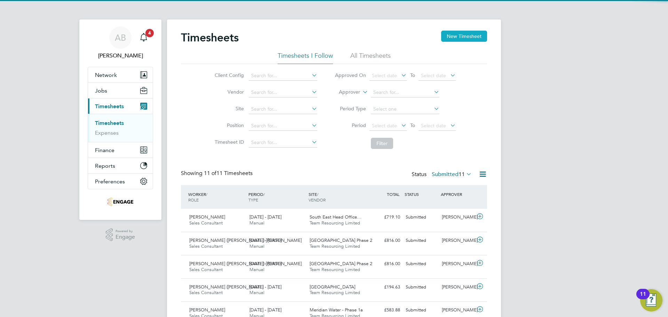
click at [451, 34] on button "New Timesheet" at bounding box center [464, 36] width 46 height 11
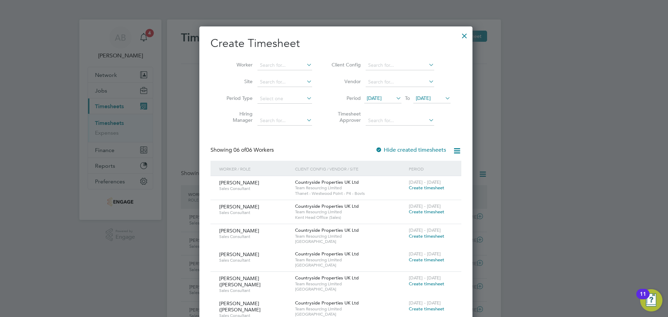
click at [432, 190] on span "Create timesheet" at bounding box center [426, 188] width 35 height 6
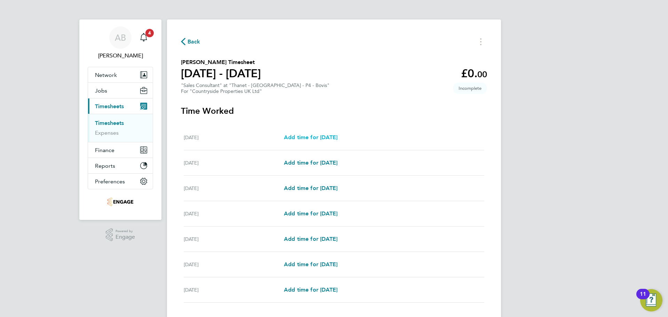
click at [308, 139] on span "Add time for Mon 15 Sep" at bounding box center [311, 137] width 54 height 7
select select "30"
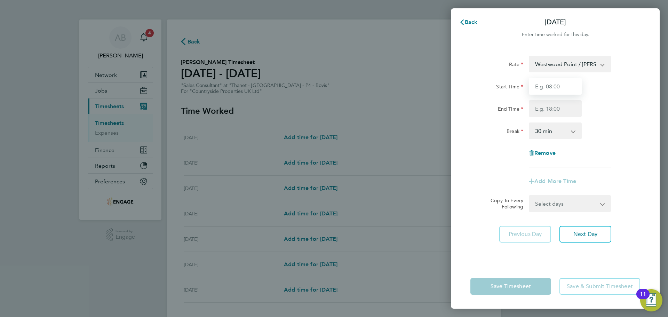
click at [555, 85] on input "Start Time" at bounding box center [555, 86] width 53 height 17
type input "09:30"
click at [560, 109] on input "End Time" at bounding box center [555, 108] width 53 height 17
type input "17:30"
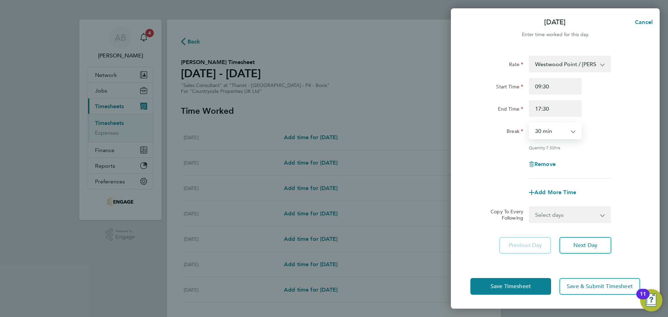
click at [554, 130] on select "0 min 15 min 30 min 45 min 60 min 75 min 90 min" at bounding box center [550, 130] width 43 height 15
select select "0"
click at [529, 123] on select "0 min 15 min 30 min 45 min 60 min 75 min 90 min" at bounding box center [550, 130] width 43 height 15
click at [593, 246] on span "Next Day" at bounding box center [585, 245] width 24 height 7
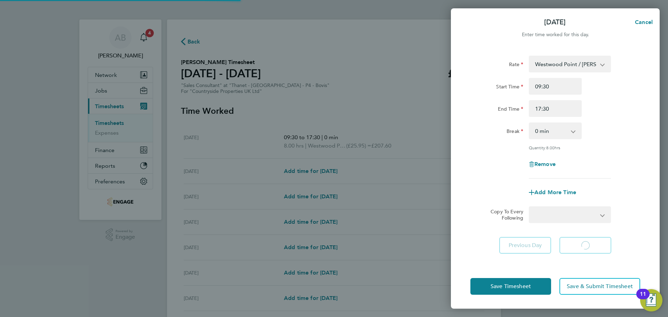
select select "30"
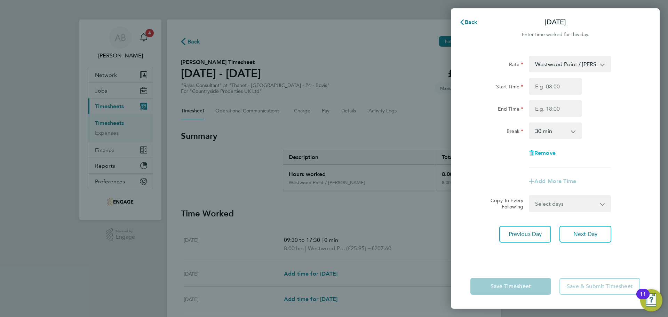
click at [549, 152] on span "Remove" at bounding box center [544, 153] width 21 height 7
select select "null"
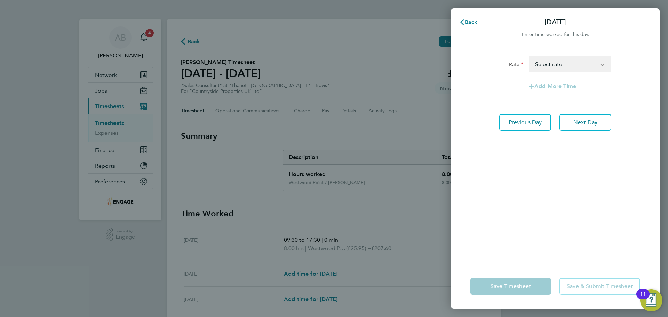
click at [578, 132] on div "Rate Westwood Point / L Bruce - 25.95 Select rate Add More Time Previous Day Ne…" at bounding box center [555, 155] width 209 height 217
click at [578, 127] on button "Next Day" at bounding box center [585, 122] width 52 height 17
select select "30"
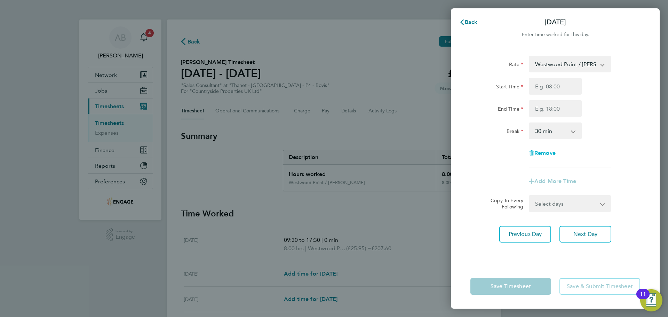
click at [550, 153] on span "Remove" at bounding box center [544, 153] width 21 height 7
select select "null"
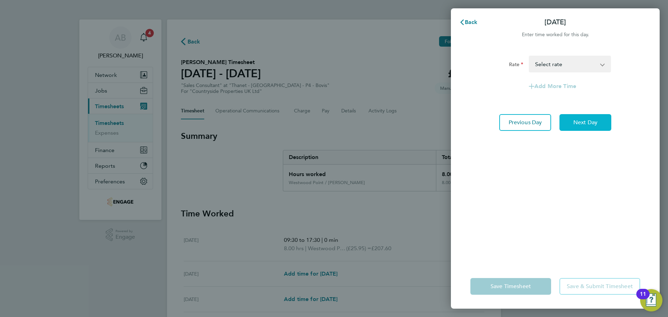
click at [588, 121] on span "Next Day" at bounding box center [585, 122] width 24 height 7
select select "30"
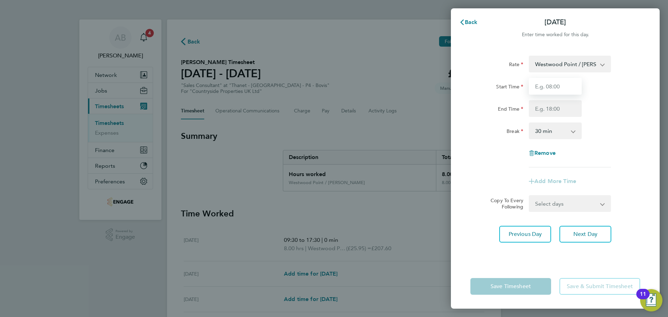
click at [555, 87] on input "Start Time" at bounding box center [555, 86] width 53 height 17
type input "09:30"
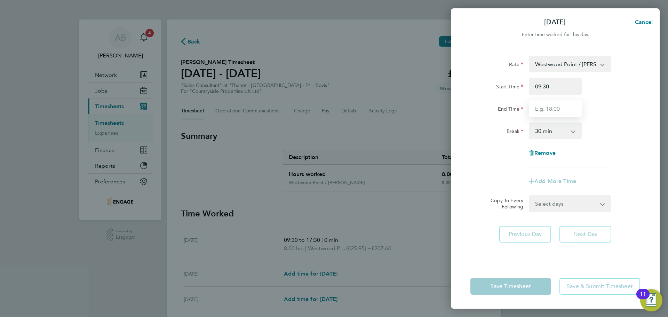
drag, startPoint x: 558, startPoint y: 95, endPoint x: 561, endPoint y: 106, distance: 12.2
click at [561, 106] on input "End Time" at bounding box center [555, 108] width 53 height 17
type input "17:30"
click at [559, 133] on select "0 min 15 min 30 min 45 min 60 min 75 min 90 min" at bounding box center [550, 130] width 43 height 15
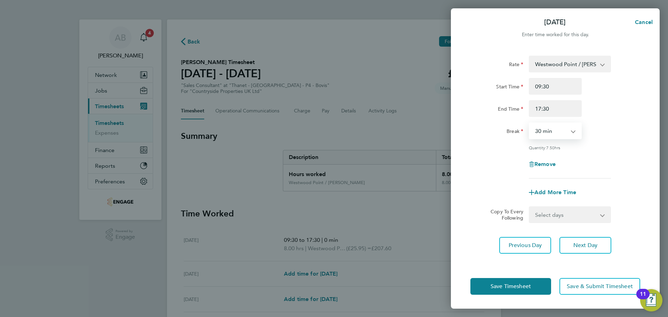
select select "0"
click at [529, 123] on select "0 min 15 min 30 min 45 min 60 min 75 min 90 min" at bounding box center [550, 130] width 43 height 15
click at [580, 247] on span "Next Day" at bounding box center [585, 245] width 24 height 7
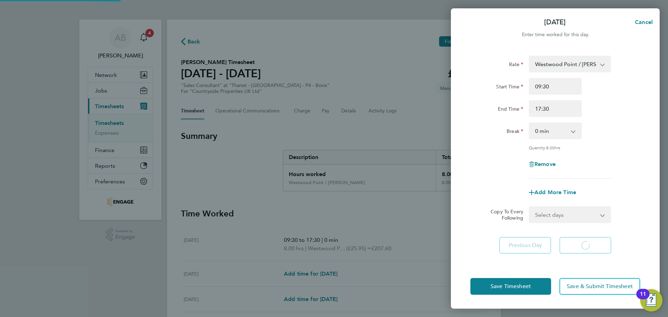
select select "30"
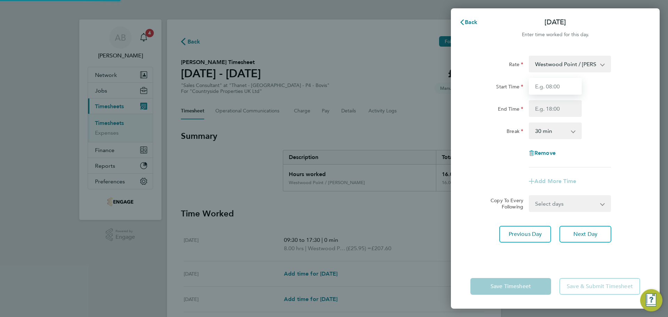
click at [560, 89] on input "Start Time" at bounding box center [555, 86] width 53 height 17
type input "09:30"
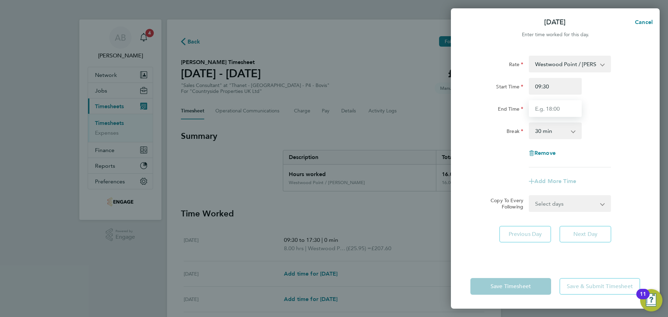
click at [558, 107] on input "End Time" at bounding box center [555, 108] width 53 height 17
click at [561, 112] on input "17:00" at bounding box center [555, 108] width 53 height 17
click at [544, 107] on input "17:00" at bounding box center [555, 108] width 53 height 17
type input "17:30"
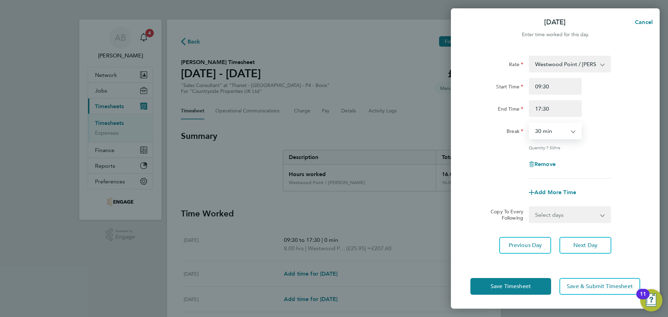
click at [540, 130] on select "0 min 15 min 30 min 45 min 60 min 75 min 90 min" at bounding box center [550, 130] width 43 height 15
select select "0"
click at [529, 123] on select "0 min 15 min 30 min 45 min 60 min 75 min 90 min" at bounding box center [550, 130] width 43 height 15
click at [580, 242] on span "Next Day" at bounding box center [585, 245] width 24 height 7
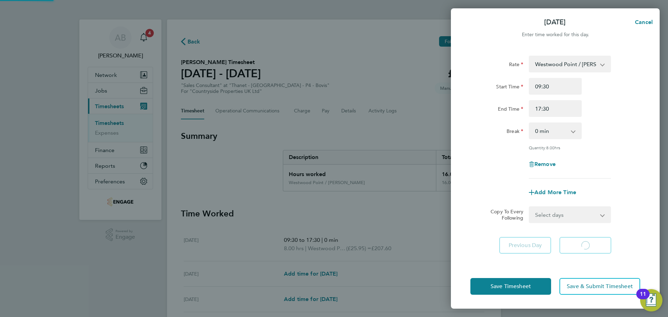
select select "30"
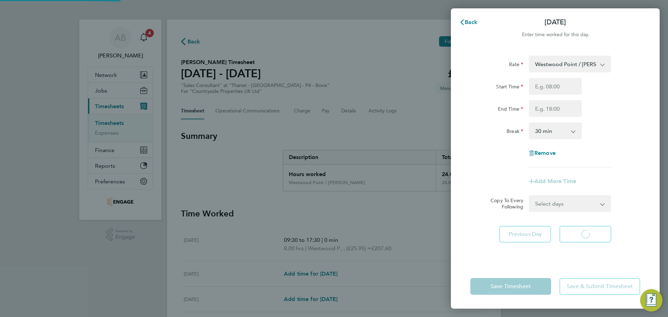
select select "30"
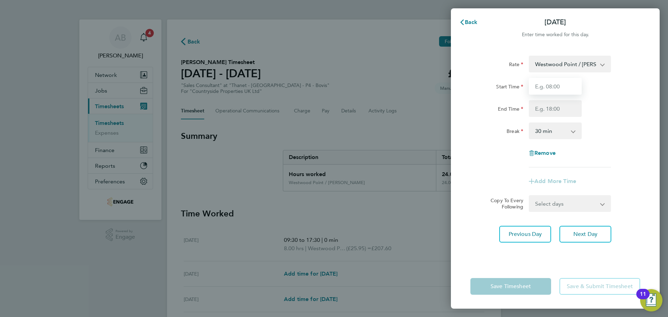
click at [554, 86] on input "Start Time" at bounding box center [555, 86] width 53 height 17
type input "09:30"
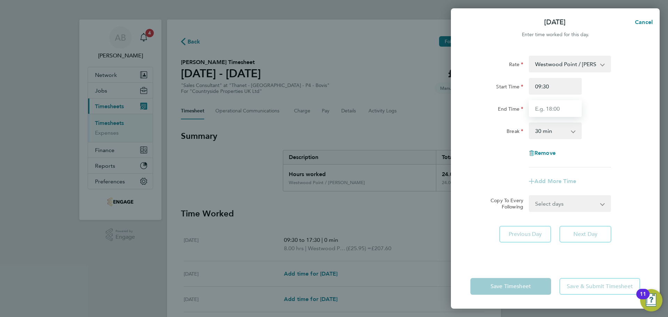
click at [558, 107] on input "End Time" at bounding box center [555, 108] width 53 height 17
type input "17:30"
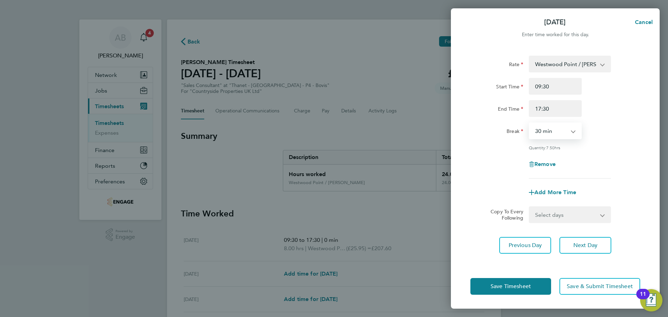
click at [558, 130] on select "0 min 15 min 30 min 45 min 60 min 75 min 90 min" at bounding box center [550, 130] width 43 height 15
select select "0"
click at [529, 123] on select "0 min 15 min 30 min 45 min 60 min 75 min 90 min" at bounding box center [550, 130] width 43 height 15
click at [580, 240] on button "Next Day" at bounding box center [585, 245] width 52 height 17
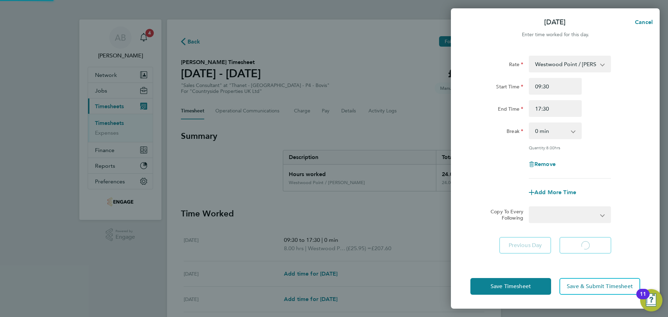
select select "30"
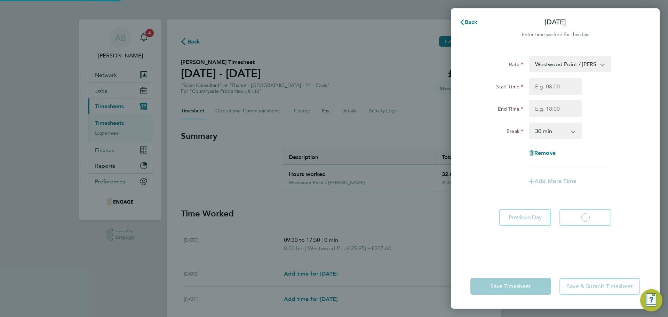
select select "30"
click at [546, 152] on span "Remove" at bounding box center [544, 153] width 21 height 7
select select "null"
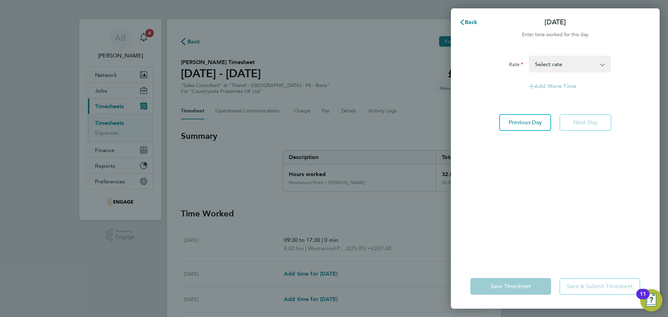
click at [523, 286] on app-form-button "Save Timesheet" at bounding box center [512, 286] width 85 height 17
click at [467, 21] on span "Back" at bounding box center [471, 22] width 13 height 7
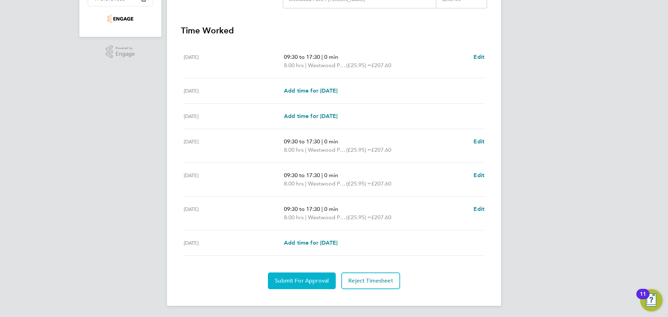
click at [304, 282] on span "Submit For Approval" at bounding box center [302, 280] width 54 height 7
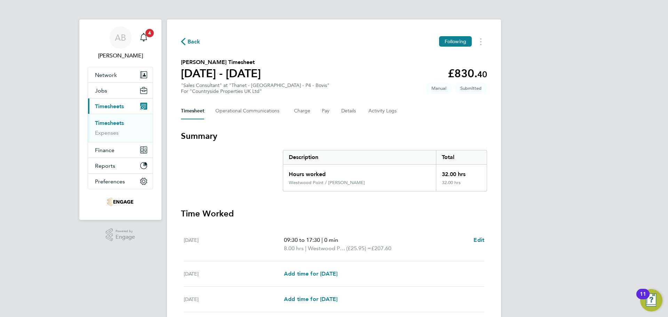
click at [186, 37] on button "Back" at bounding box center [190, 41] width 19 height 9
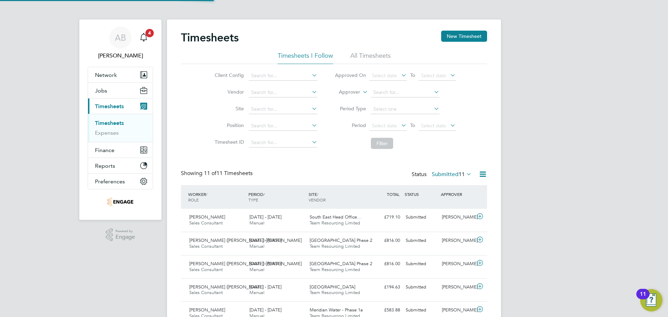
scroll to position [18, 61]
click at [462, 32] on button "New Timesheet" at bounding box center [464, 36] width 46 height 11
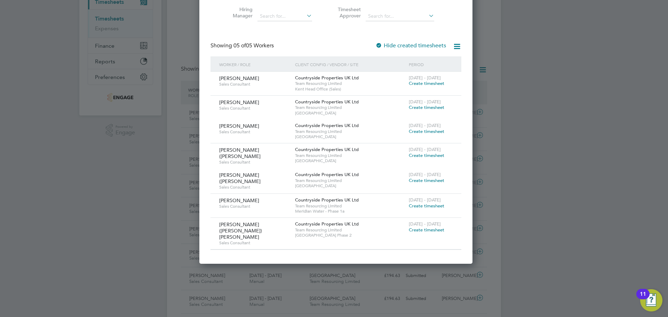
click at [420, 227] on span "Create timesheet" at bounding box center [426, 230] width 35 height 6
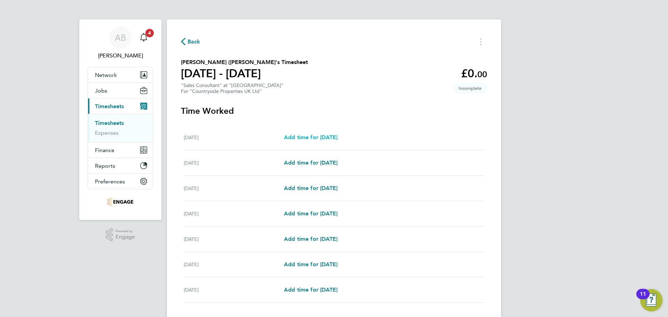
click at [300, 136] on span "Add time for Mon 15 Sep" at bounding box center [311, 137] width 54 height 7
select select "30"
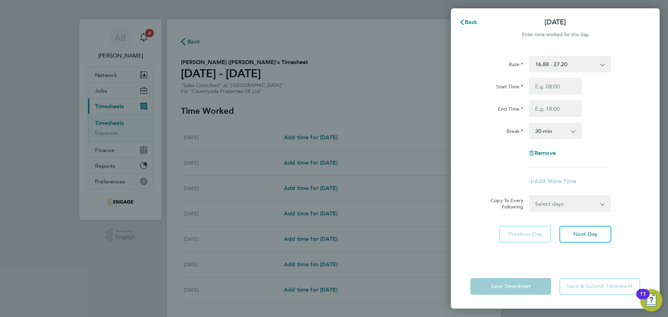
click at [556, 77] on div "Rate 16.88 - 27.20 Start Time End Time Break 0 min 15 min 30 min 45 min 60 min …" at bounding box center [555, 112] width 170 height 112
click at [556, 86] on input "Start Time" at bounding box center [555, 86] width 53 height 17
type input "09:30"
click at [553, 111] on input "End Time" at bounding box center [555, 108] width 53 height 17
type input "17:00"
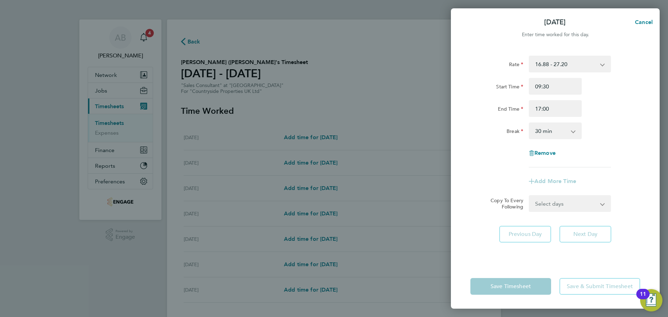
click at [553, 133] on select "0 min 15 min 30 min 45 min 60 min 75 min 90 min" at bounding box center [550, 130] width 43 height 15
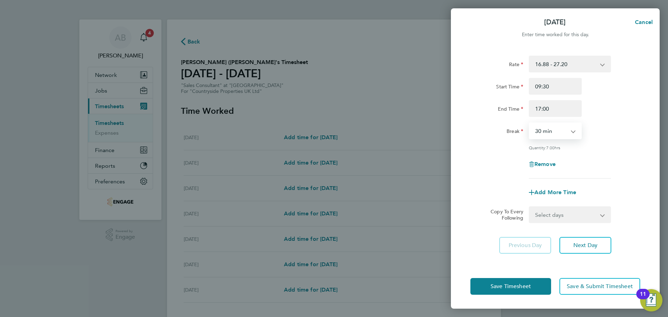
select select "0"
click at [529, 123] on select "0 min 15 min 30 min 45 min 60 min 75 min 90 min" at bounding box center [550, 130] width 43 height 15
click at [585, 242] on span "Next Day" at bounding box center [585, 245] width 24 height 7
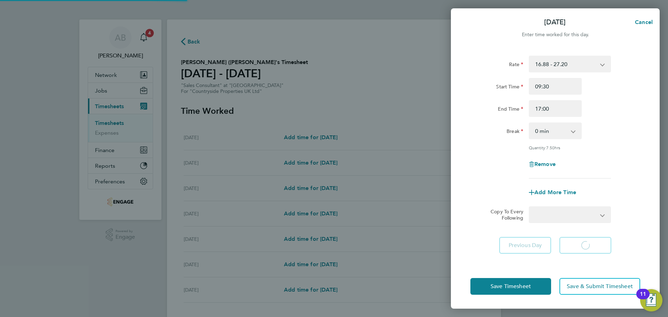
select select "30"
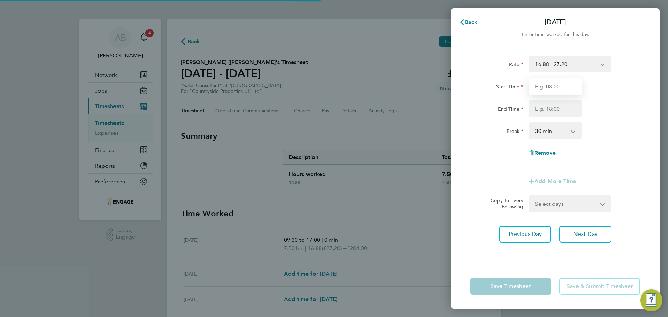
click at [550, 87] on input "Start Time" at bounding box center [555, 86] width 53 height 17
type input "09:30"
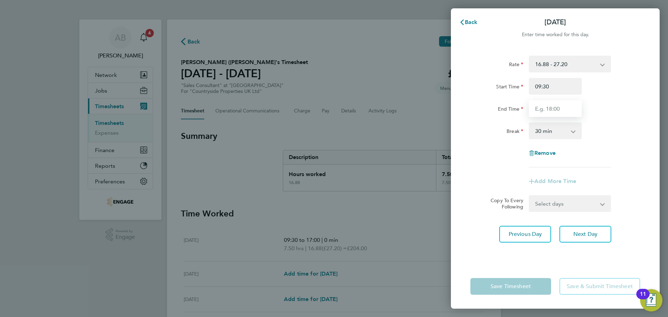
click at [555, 110] on input "End Time" at bounding box center [555, 108] width 53 height 17
type input "13:30"
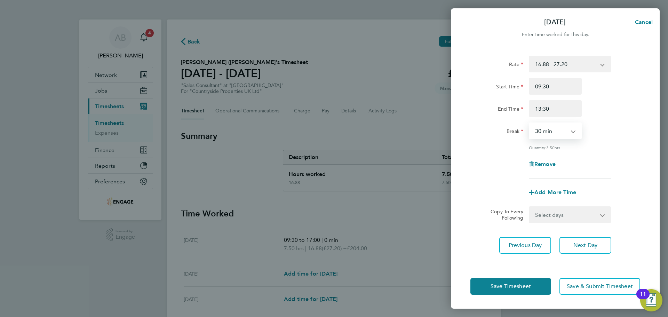
click at [546, 125] on select "0 min 15 min 30 min 45 min 60 min 75 min 90 min" at bounding box center [550, 130] width 43 height 15
select select "0"
click at [529, 123] on select "0 min 15 min 30 min 45 min 60 min 75 min 90 min" at bounding box center [550, 130] width 43 height 15
click at [578, 245] on span "Next Day" at bounding box center [585, 245] width 24 height 7
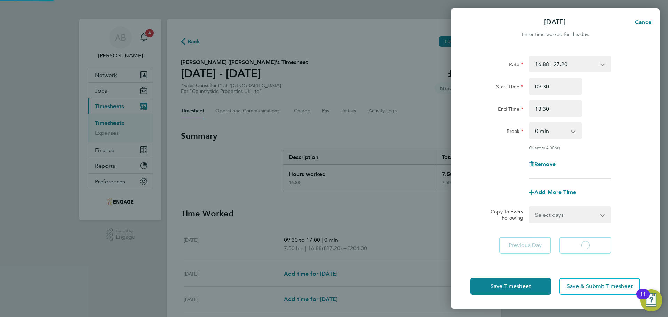
select select "30"
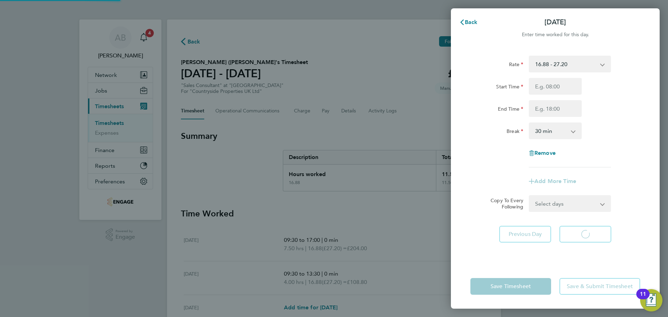
select select "30"
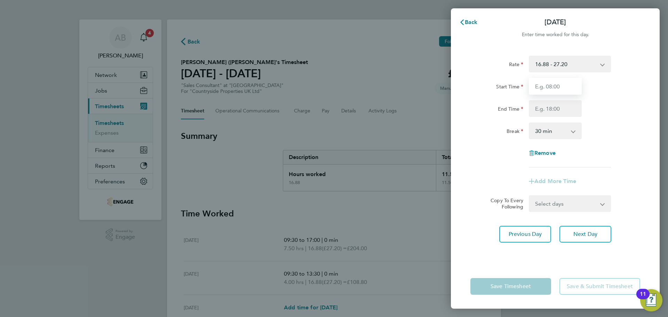
click at [548, 81] on input "Start Time" at bounding box center [555, 86] width 53 height 17
type input "09:30"
click at [564, 105] on input "End Time" at bounding box center [555, 108] width 53 height 17
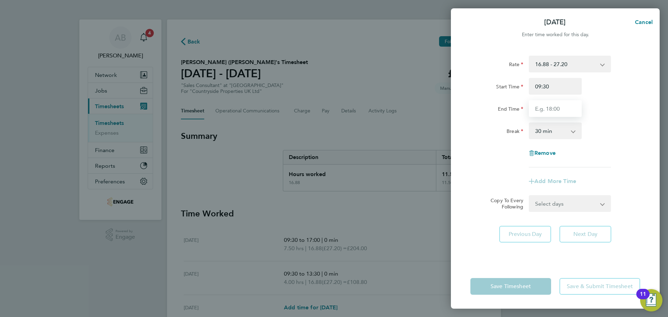
type input "17:00"
click at [558, 134] on select "0 min 15 min 30 min 45 min 60 min 75 min 90 min" at bounding box center [550, 130] width 43 height 15
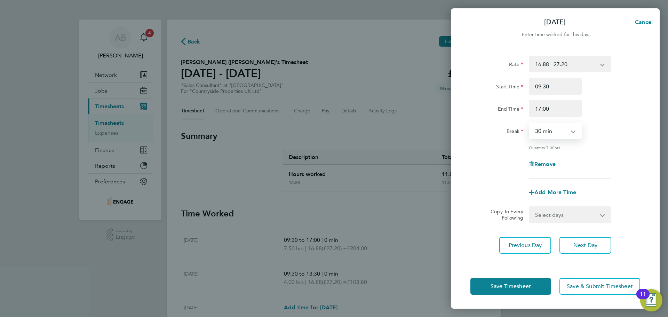
select select "0"
click at [529, 123] on select "0 min 15 min 30 min 45 min 60 min 75 min 90 min" at bounding box center [550, 130] width 43 height 15
click at [589, 244] on span "Next Day" at bounding box center [585, 245] width 24 height 7
select select "30"
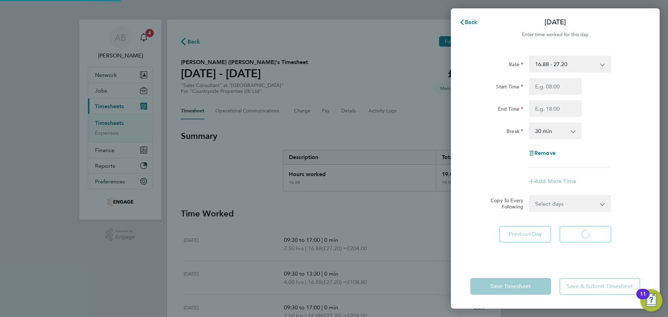
select select "30"
click at [549, 152] on span "Remove" at bounding box center [544, 153] width 21 height 7
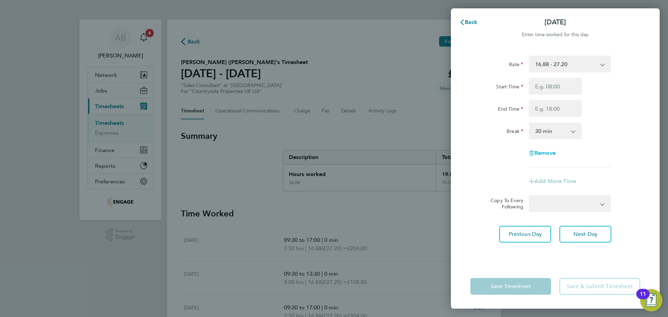
select select "null"
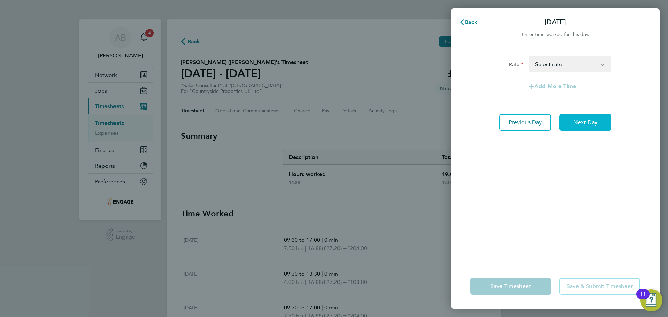
click at [582, 125] on span "Next Day" at bounding box center [585, 122] width 24 height 7
select select "30"
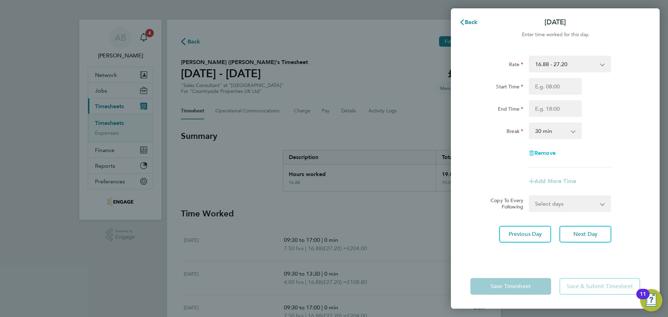
click at [549, 151] on span "Remove" at bounding box center [544, 153] width 21 height 7
select select "null"
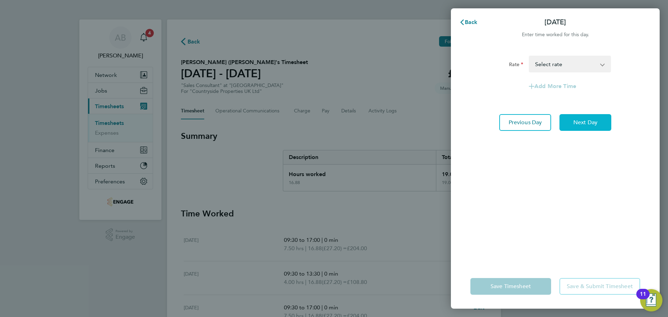
click at [578, 115] on button "Next Day" at bounding box center [585, 122] width 52 height 17
select select "30"
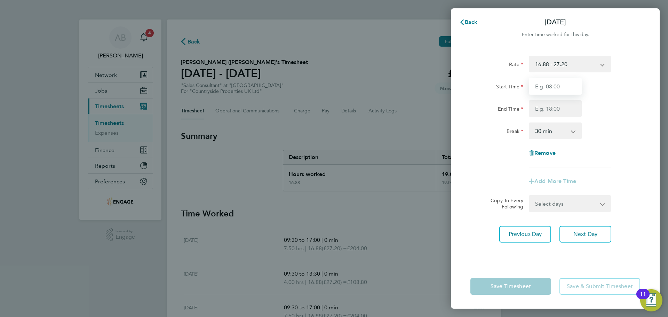
click at [547, 83] on input "Start Time" at bounding box center [555, 86] width 53 height 17
type input "09:30"
click at [552, 108] on input "End Time" at bounding box center [555, 108] width 53 height 17
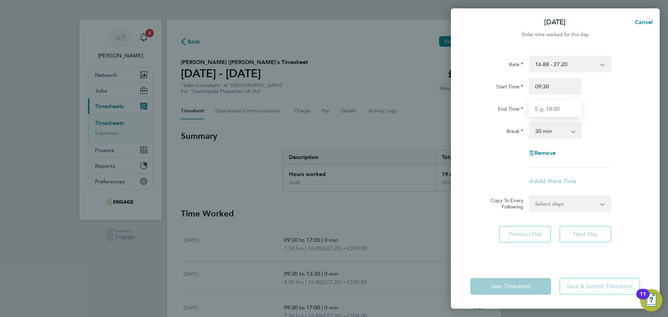
type input "17:30"
click at [560, 130] on select "0 min 15 min 30 min 45 min 60 min 75 min 90 min" at bounding box center [550, 130] width 43 height 15
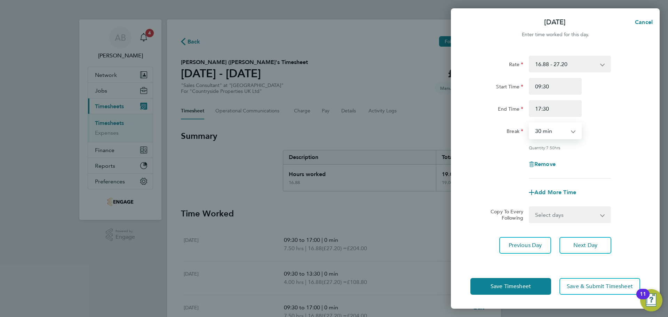
select select "0"
click at [529, 123] on select "0 min 15 min 30 min 45 min 60 min 75 min 90 min" at bounding box center [550, 130] width 43 height 15
click at [581, 246] on span "Next Day" at bounding box center [585, 245] width 24 height 7
select select "30"
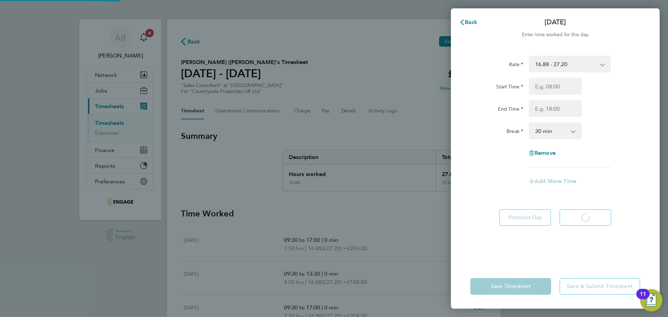
select select "30"
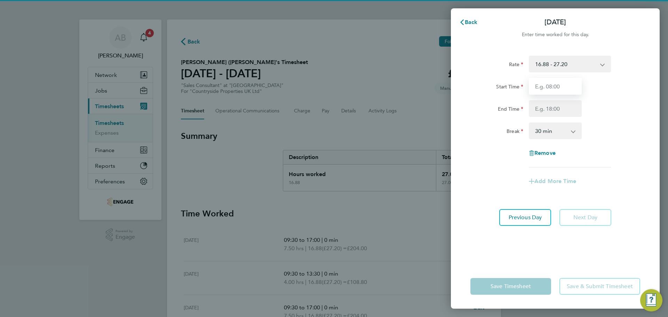
click at [559, 81] on input "Start Time" at bounding box center [555, 86] width 53 height 17
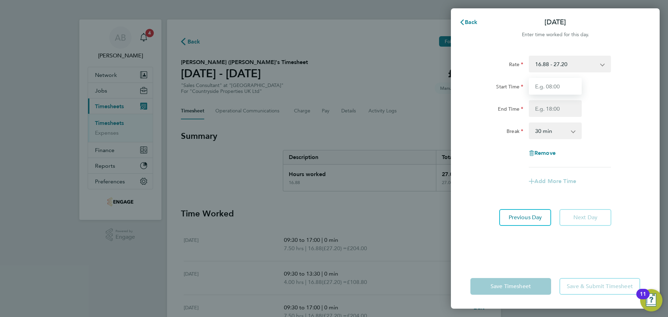
type input "09:30"
drag, startPoint x: 560, startPoint y: 95, endPoint x: 553, endPoint y: 113, distance: 19.8
click at [553, 113] on input "End Time" at bounding box center [555, 108] width 53 height 17
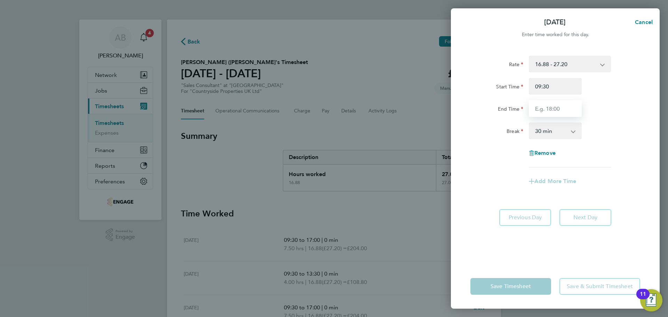
type input "17:30"
click at [553, 131] on select "0 min 15 min 30 min 45 min 60 min 75 min 90 min" at bounding box center [550, 130] width 43 height 15
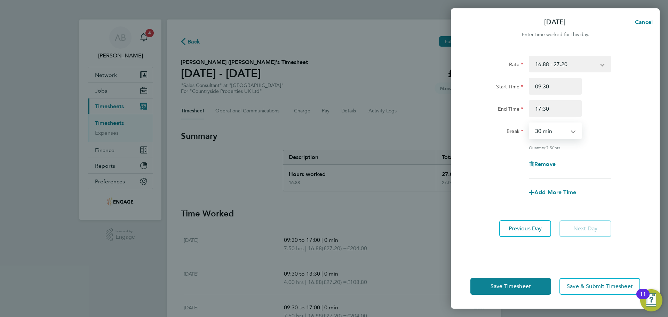
select select "0"
click at [529, 123] on select "0 min 15 min 30 min 45 min 60 min 75 min 90 min" at bounding box center [550, 130] width 43 height 15
click at [517, 287] on span "Save Timesheet" at bounding box center [510, 286] width 40 height 7
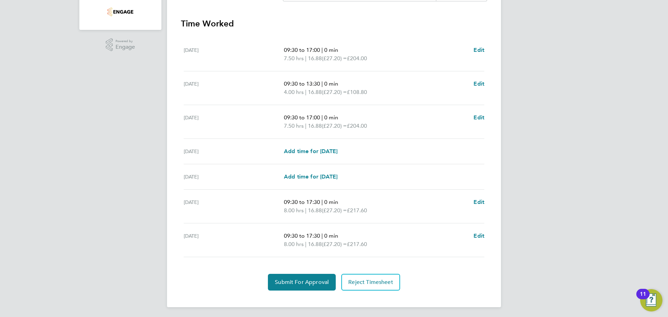
scroll to position [191, 0]
click at [481, 200] on span "Edit" at bounding box center [478, 200] width 11 height 7
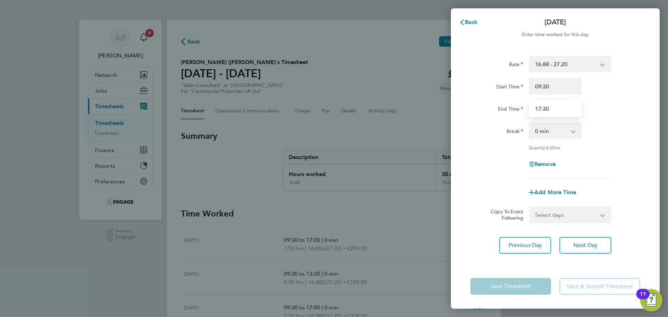
click at [566, 108] on input "17:30" at bounding box center [555, 108] width 53 height 17
type input "17:00"
click at [569, 241] on button "Next Day" at bounding box center [585, 245] width 52 height 17
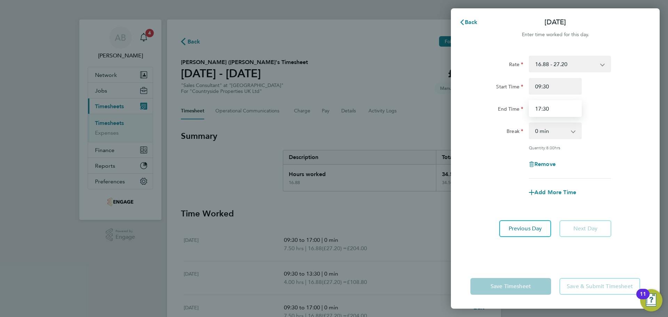
click at [551, 109] on input "17:30" at bounding box center [555, 108] width 53 height 17
type input "17:00"
click at [512, 262] on div "Rate 16.88 - 27.20 Start Time 09:30 End Time 17:00 Break 0 min 15 min 30 min 45…" at bounding box center [555, 155] width 209 height 217
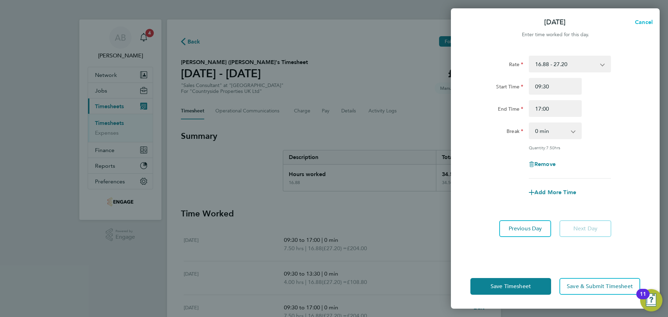
click at [643, 18] on button "Cancel" at bounding box center [642, 22] width 36 height 14
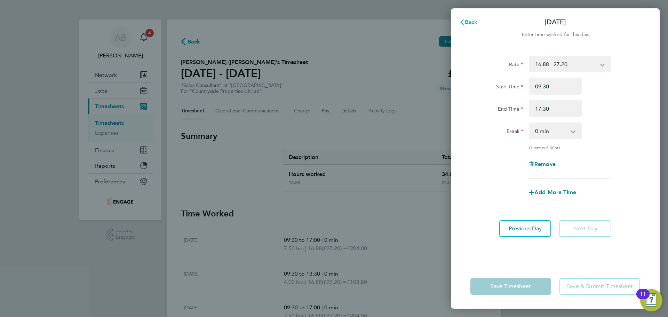
click at [471, 20] on span "Back" at bounding box center [471, 22] width 13 height 7
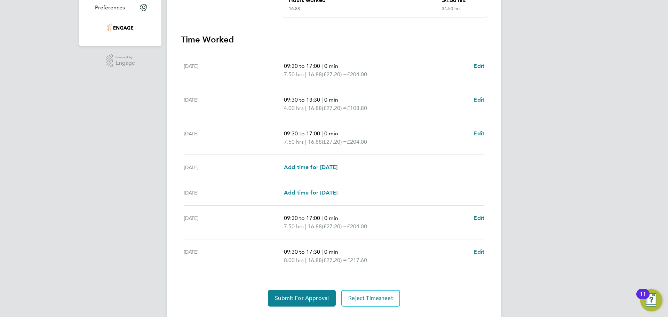
scroll to position [191, 0]
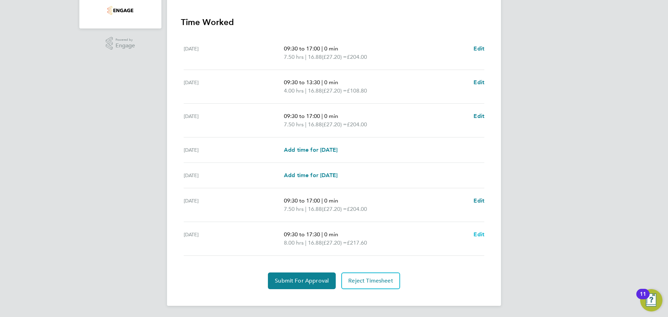
click at [483, 231] on span "Edit" at bounding box center [478, 234] width 11 height 7
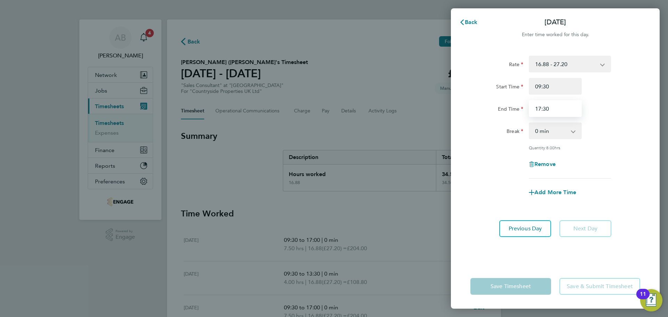
click at [546, 111] on input "17:30" at bounding box center [555, 108] width 53 height 17
type input "17:00"
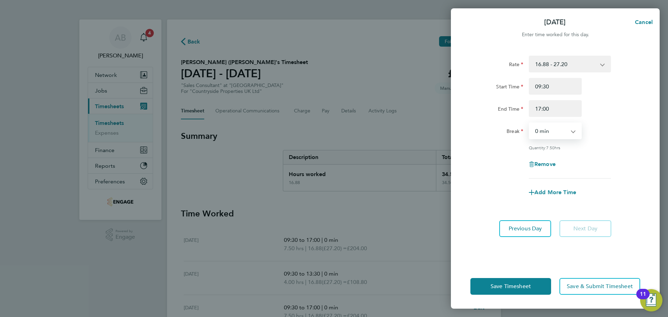
click at [552, 135] on select "0 min 15 min 30 min 45 min 60 min 75 min 90 min" at bounding box center [550, 130] width 43 height 15
click at [529, 123] on select "0 min 15 min 30 min 45 min 60 min 75 min 90 min" at bounding box center [550, 130] width 43 height 15
click at [529, 230] on span "Previous Day" at bounding box center [524, 228] width 33 height 7
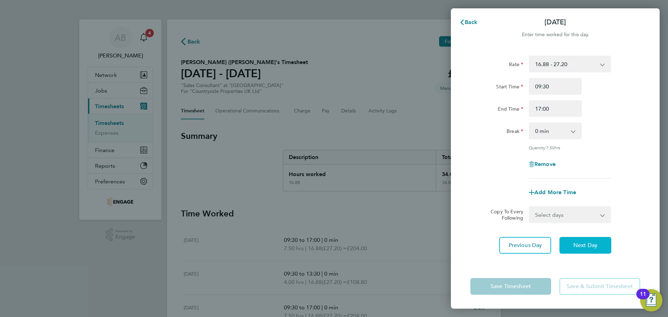
click at [571, 242] on button "Next Day" at bounding box center [585, 245] width 52 height 17
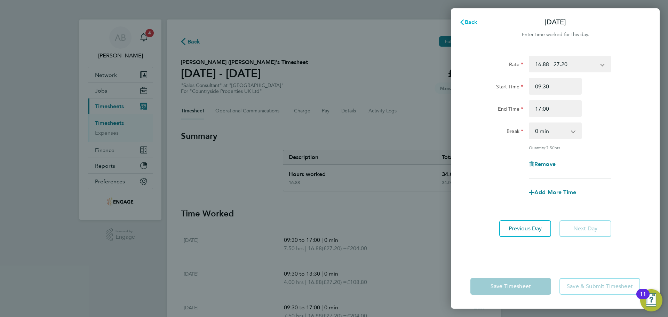
click at [466, 22] on span "Back" at bounding box center [471, 22] width 13 height 7
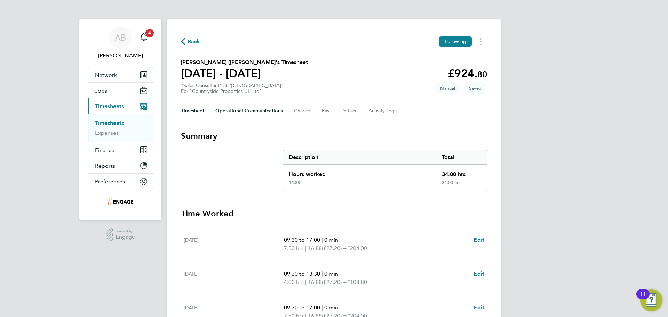
click at [259, 106] on Communications-tab "Operational Communications" at bounding box center [248, 111] width 67 height 17
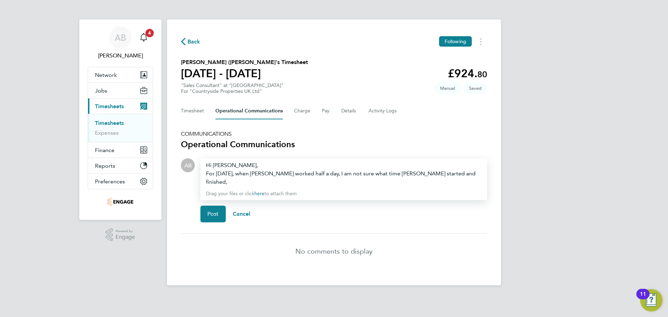
click at [377, 173] on div "For Tuesday, when Liz worked half a day, I am not sure what time shet started a…" at bounding box center [343, 177] width 275 height 17
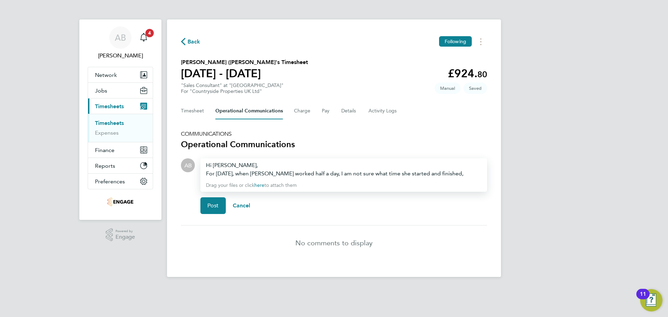
click at [436, 175] on div "For Tuesday, when Liz worked half a day, I am not sure what time she started an…" at bounding box center [343, 173] width 275 height 8
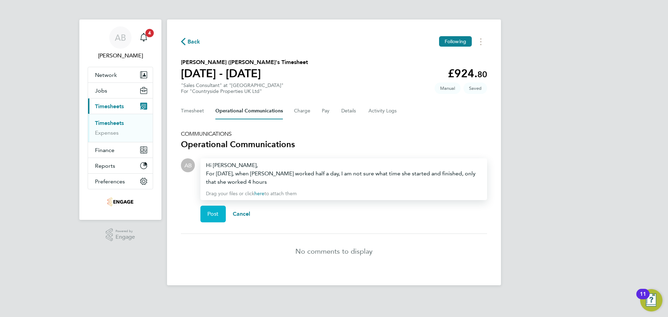
click at [206, 214] on button "Post" at bounding box center [212, 214] width 25 height 17
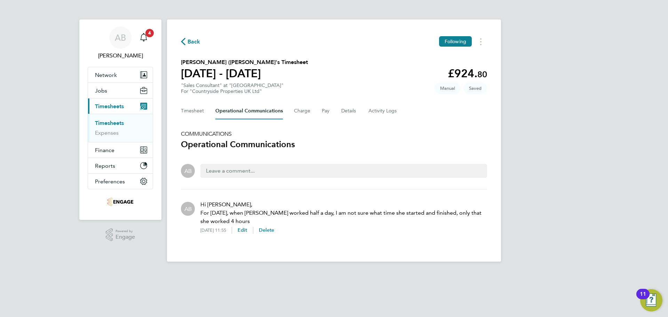
click at [172, 107] on div "Back Following Liz (elizabeth) Lea's Timesheet 15 - 21 Sept 2025 £924. 80 "Sale…" at bounding box center [334, 140] width 334 height 242
click at [196, 111] on button "Timesheet" at bounding box center [192, 111] width 23 height 17
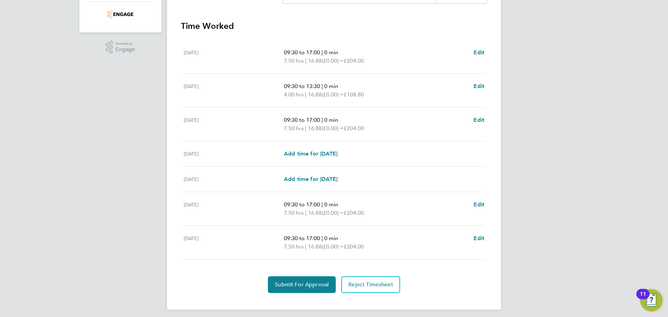
scroll to position [191, 0]
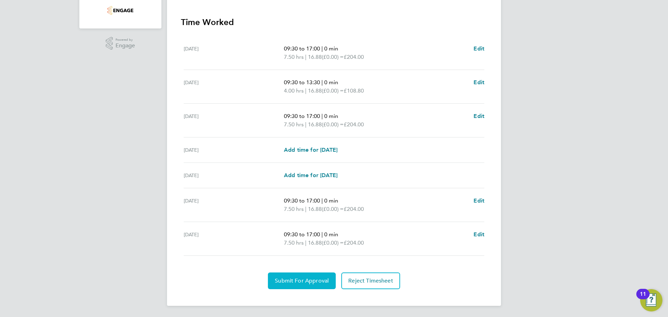
click at [317, 274] on button "Submit For Approval" at bounding box center [302, 280] width 68 height 17
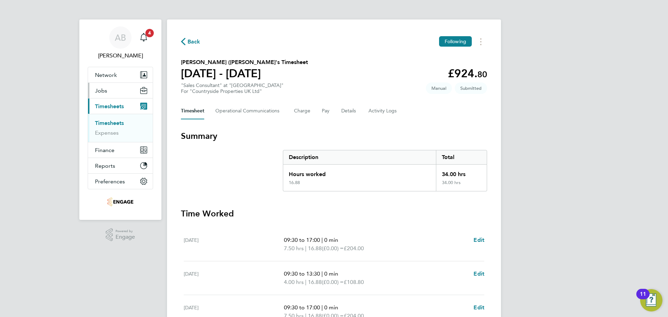
click at [110, 91] on button "Jobs" at bounding box center [120, 90] width 65 height 15
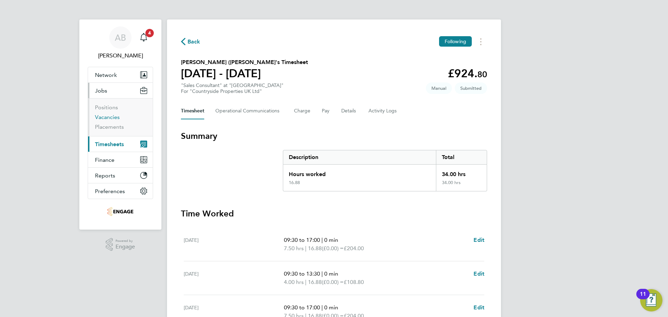
click at [112, 117] on link "Vacancies" at bounding box center [107, 117] width 25 height 7
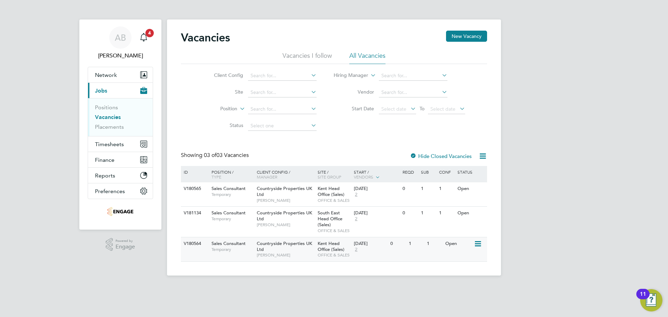
click at [287, 247] on div "Countryside Properties UK Ltd Jennifer Alexander" at bounding box center [285, 249] width 61 height 24
click at [355, 133] on div "Client Config Site Position Status Hiring Manager Vendor Start Date Select date…" at bounding box center [334, 99] width 306 height 70
click at [292, 222] on span "[PERSON_NAME]" at bounding box center [285, 225] width 57 height 6
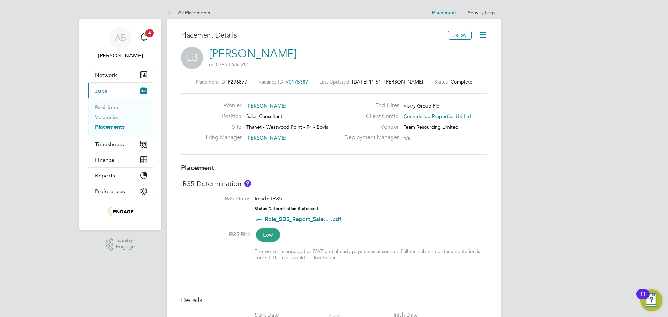
click at [484, 34] on icon at bounding box center [482, 35] width 9 height 9
click at [452, 50] on li "Edit Placement e" at bounding box center [459, 52] width 51 height 10
type input "[PERSON_NAME]"
type input "[DATE]"
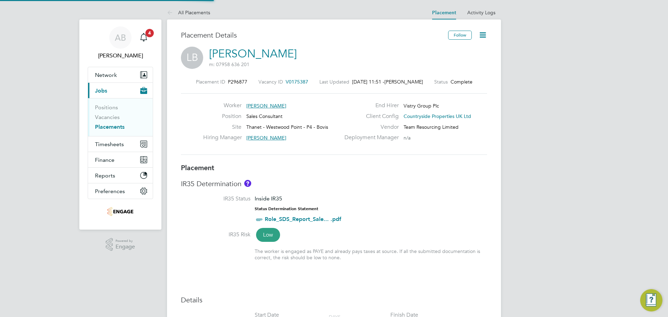
type input "[DATE]"
type input "07:30"
type input "16:30"
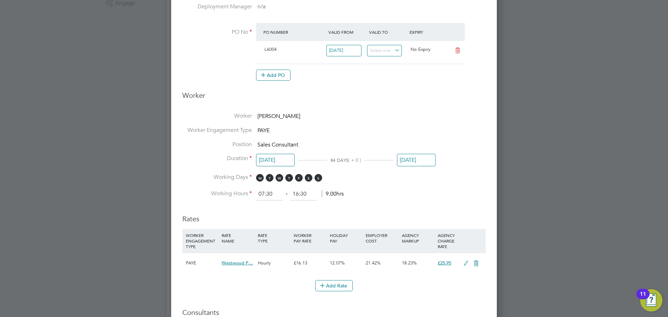
click at [419, 159] on input "[DATE]" at bounding box center [416, 160] width 39 height 13
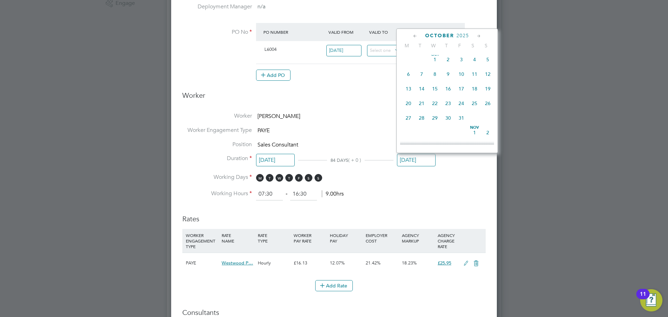
click at [462, 125] on span "31" at bounding box center [461, 117] width 13 height 13
type input "31 Oct 2025"
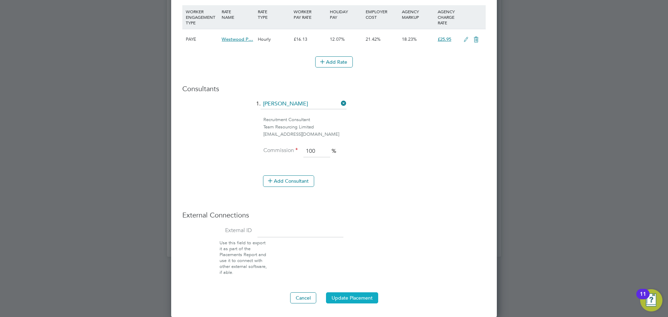
click at [349, 296] on button "Update Placement" at bounding box center [352, 297] width 52 height 11
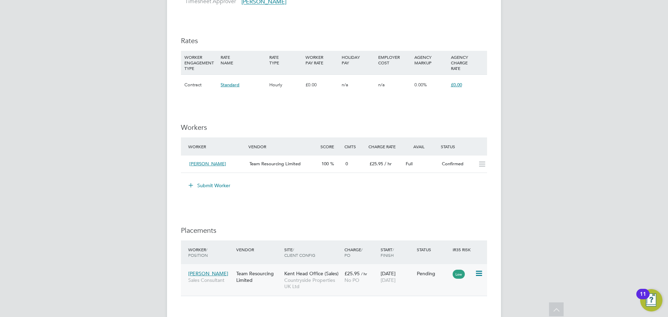
click at [482, 274] on icon at bounding box center [478, 273] width 7 height 8
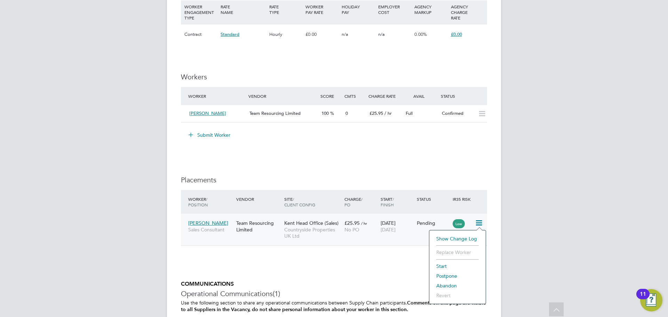
scroll to position [661, 0]
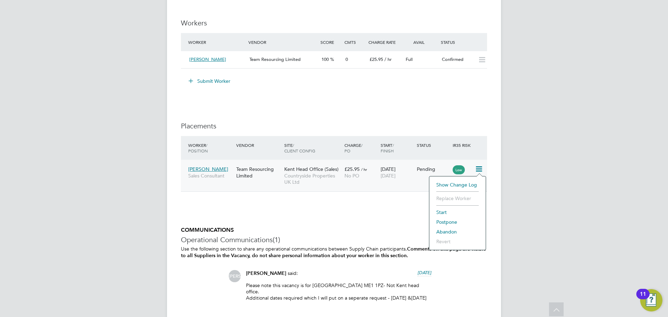
click at [444, 212] on li "Start" at bounding box center [457, 212] width 49 height 10
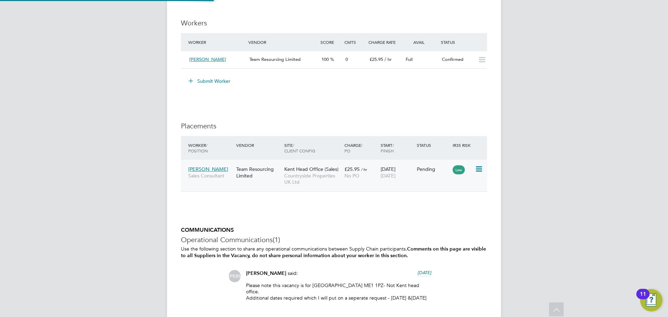
type input "[PERSON_NAME]"
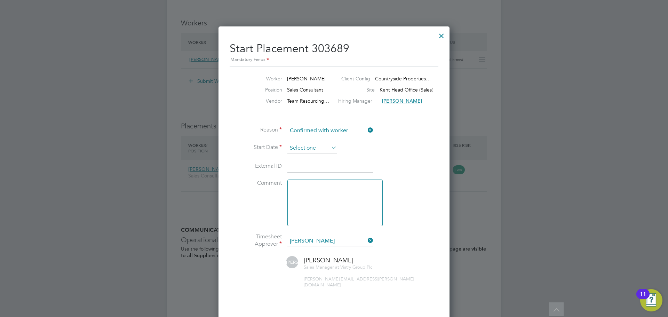
click at [309, 148] on input at bounding box center [311, 148] width 49 height 10
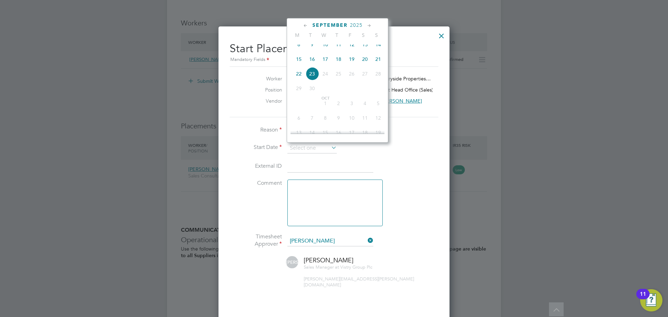
click at [350, 63] on span "19" at bounding box center [351, 59] width 13 height 13
type input "19 Sep 2025"
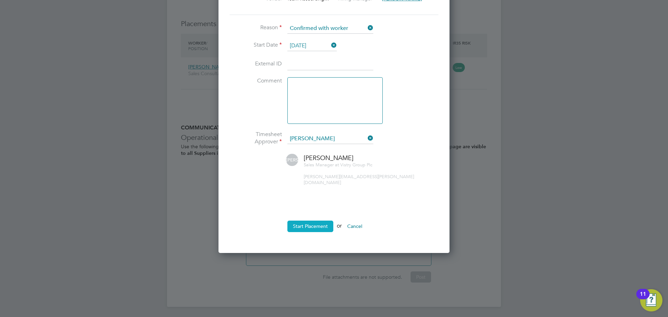
click at [317, 222] on button "Start Placement" at bounding box center [310, 226] width 46 height 11
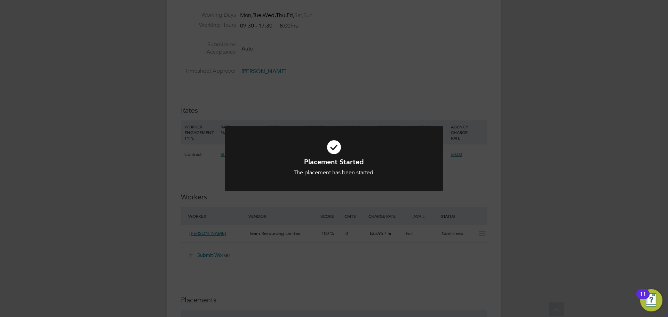
click at [400, 264] on div "Placement Started The placement has been started. Cancel Okay" at bounding box center [334, 158] width 668 height 317
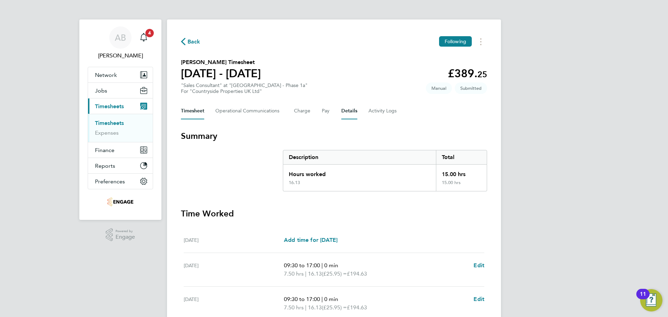
click at [345, 111] on button "Details" at bounding box center [349, 111] width 16 height 17
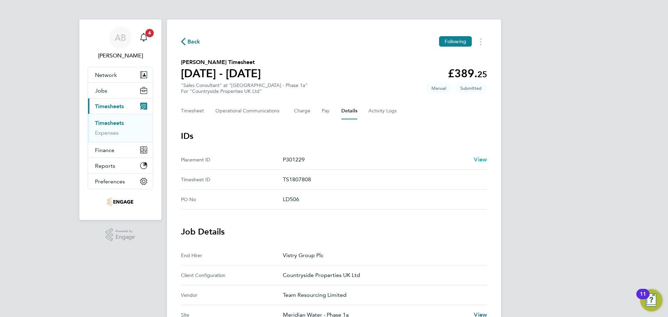
click at [478, 158] on span "View" at bounding box center [480, 159] width 13 height 7
click at [187, 37] on button "Back" at bounding box center [190, 41] width 19 height 9
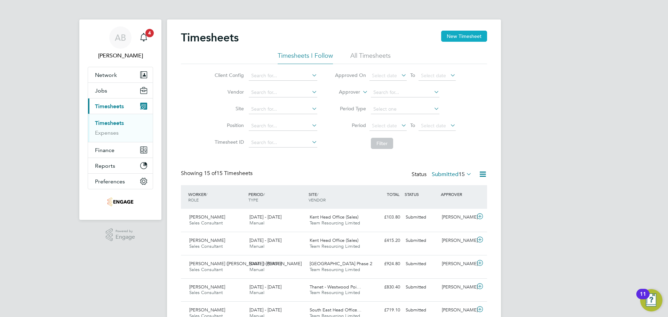
click at [465, 35] on button "New Timesheet" at bounding box center [464, 36] width 46 height 11
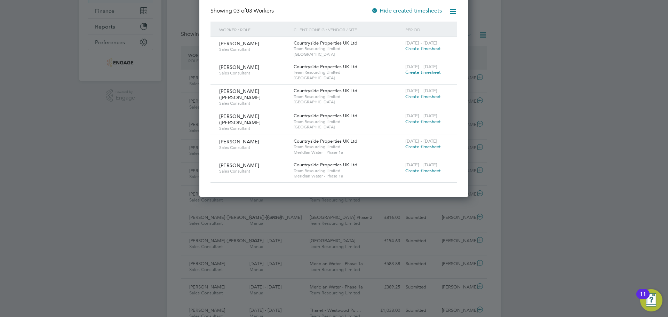
click at [430, 168] on span "Create timesheet" at bounding box center [422, 171] width 35 height 6
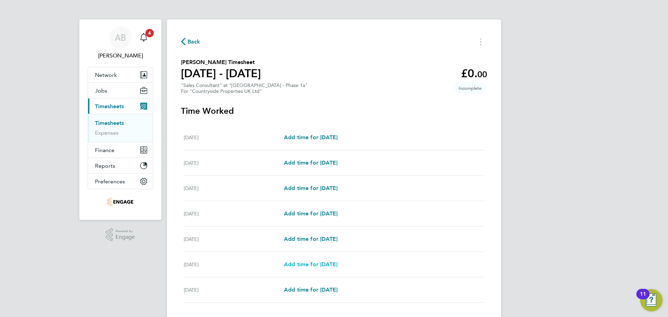
click at [312, 265] on span "Add time for [DATE]" at bounding box center [311, 264] width 54 height 7
select select "30"
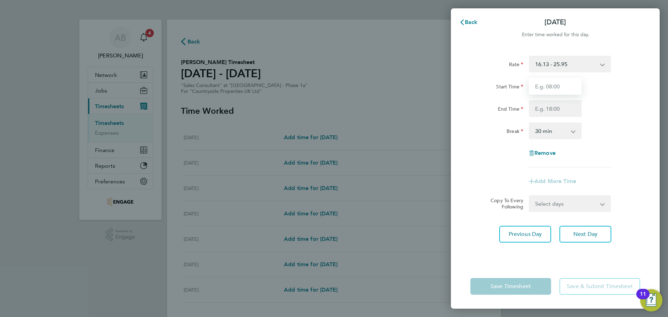
click at [548, 85] on input "Start Time" at bounding box center [555, 86] width 53 height 17
type input "09:30"
click at [554, 109] on input "End Time" at bounding box center [555, 108] width 53 height 17
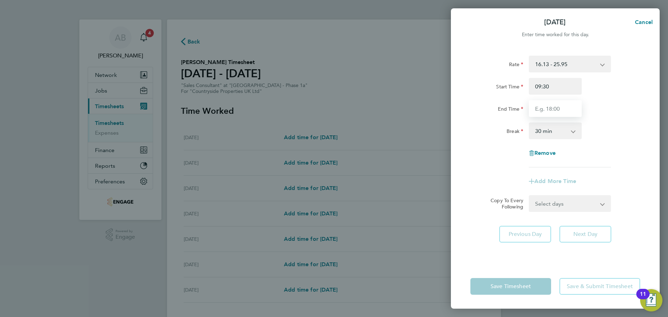
type input "17:00"
click at [550, 135] on select "0 min 15 min 30 min 45 min 60 min 75 min 90 min" at bounding box center [550, 130] width 43 height 15
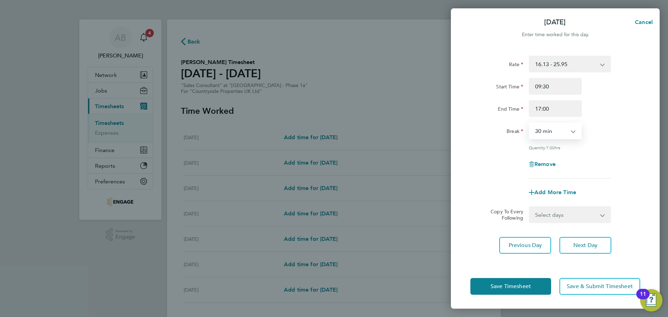
select select "0"
click at [529, 123] on select "0 min 15 min 30 min 45 min 60 min 75 min 90 min" at bounding box center [550, 130] width 43 height 15
click at [521, 287] on span "Save Timesheet" at bounding box center [510, 286] width 40 height 7
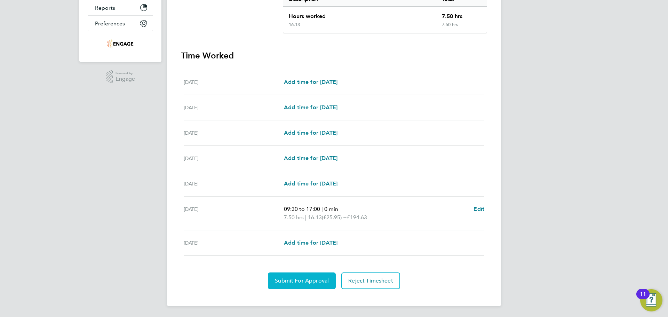
click at [301, 282] on span "Submit For Approval" at bounding box center [302, 280] width 54 height 7
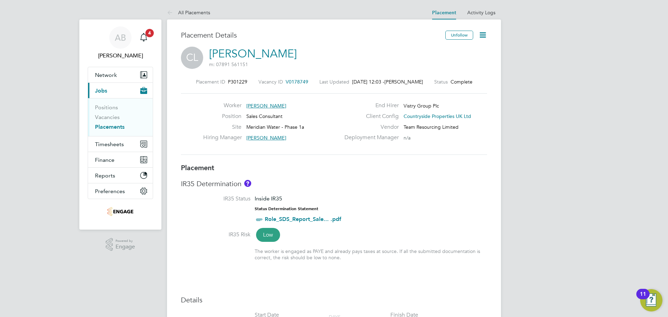
click at [480, 33] on icon at bounding box center [482, 35] width 9 height 9
click at [462, 50] on li "Edit Placement e" at bounding box center [459, 52] width 51 height 10
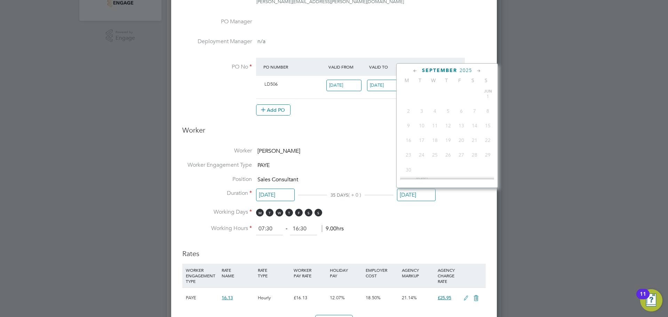
click at [417, 193] on input "14 Sep 2025" at bounding box center [416, 195] width 39 height 13
click at [421, 169] on span "30" at bounding box center [421, 163] width 13 height 13
type input "30 Sep 2025"
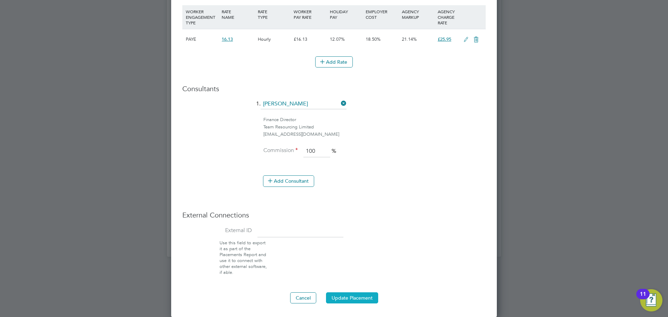
click at [342, 298] on button "Update Placement" at bounding box center [352, 297] width 52 height 11
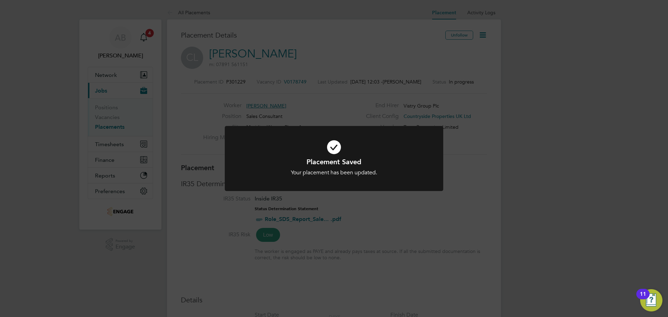
click at [417, 211] on div "Placement Saved Your placement has been updated. Cancel Okay" at bounding box center [334, 158] width 668 height 317
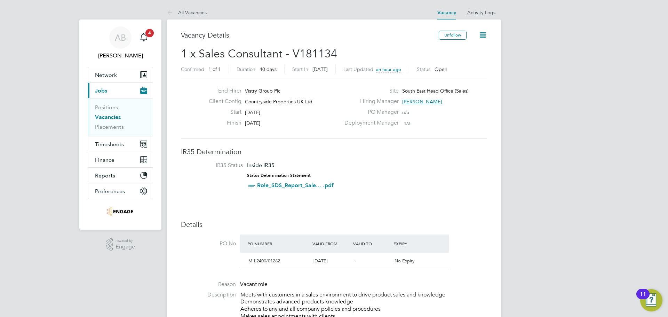
drag, startPoint x: 243, startPoint y: 121, endPoint x: 278, endPoint y: 121, distance: 34.4
click at [278, 121] on div "Finish [DATE]" at bounding box center [271, 124] width 137 height 11
click at [280, 127] on div "Finish [DATE]" at bounding box center [271, 124] width 137 height 11
